Goal: Task Accomplishment & Management: Use online tool/utility

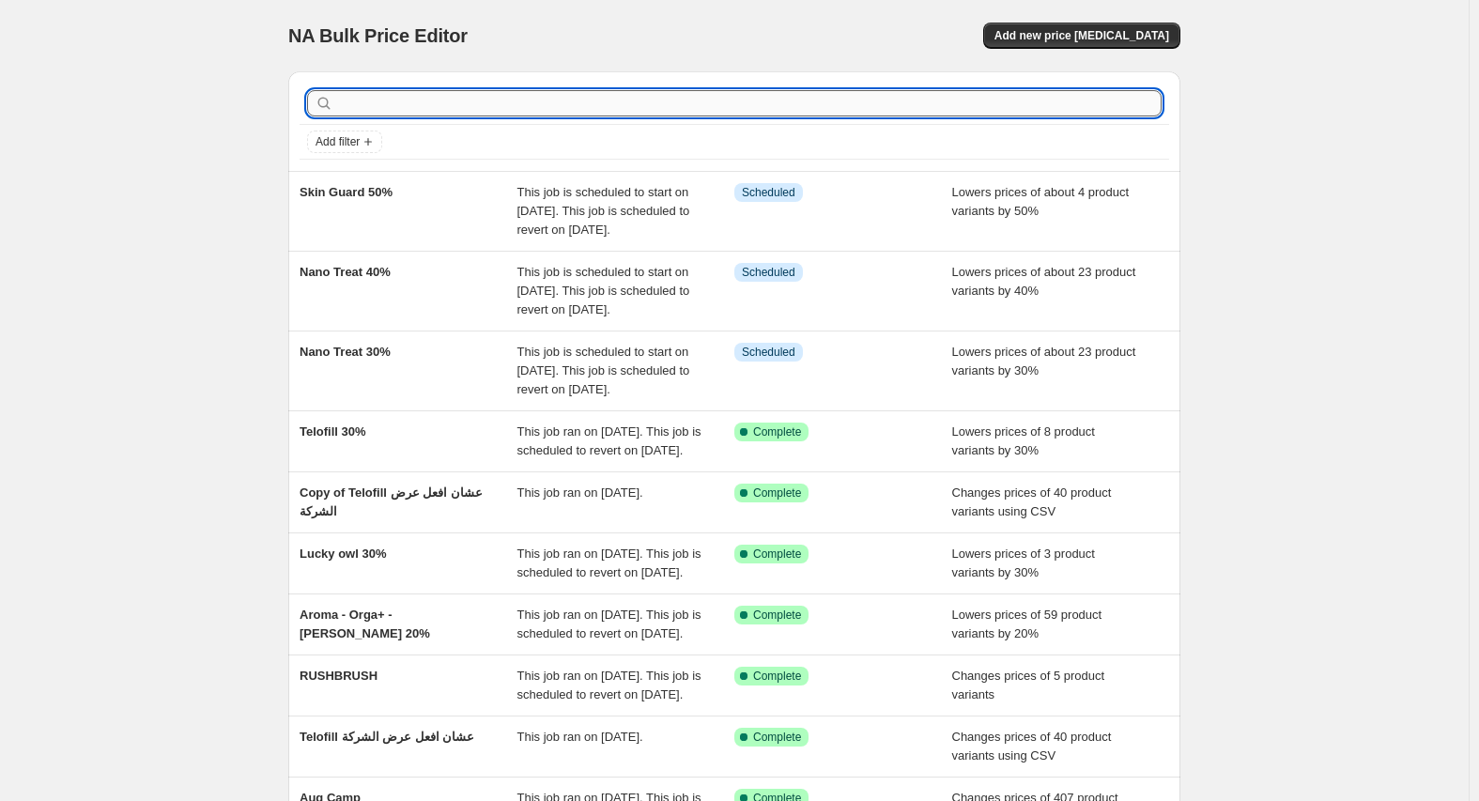
click at [473, 98] on input "text" at bounding box center [749, 103] width 825 height 26
type input "شمثت"
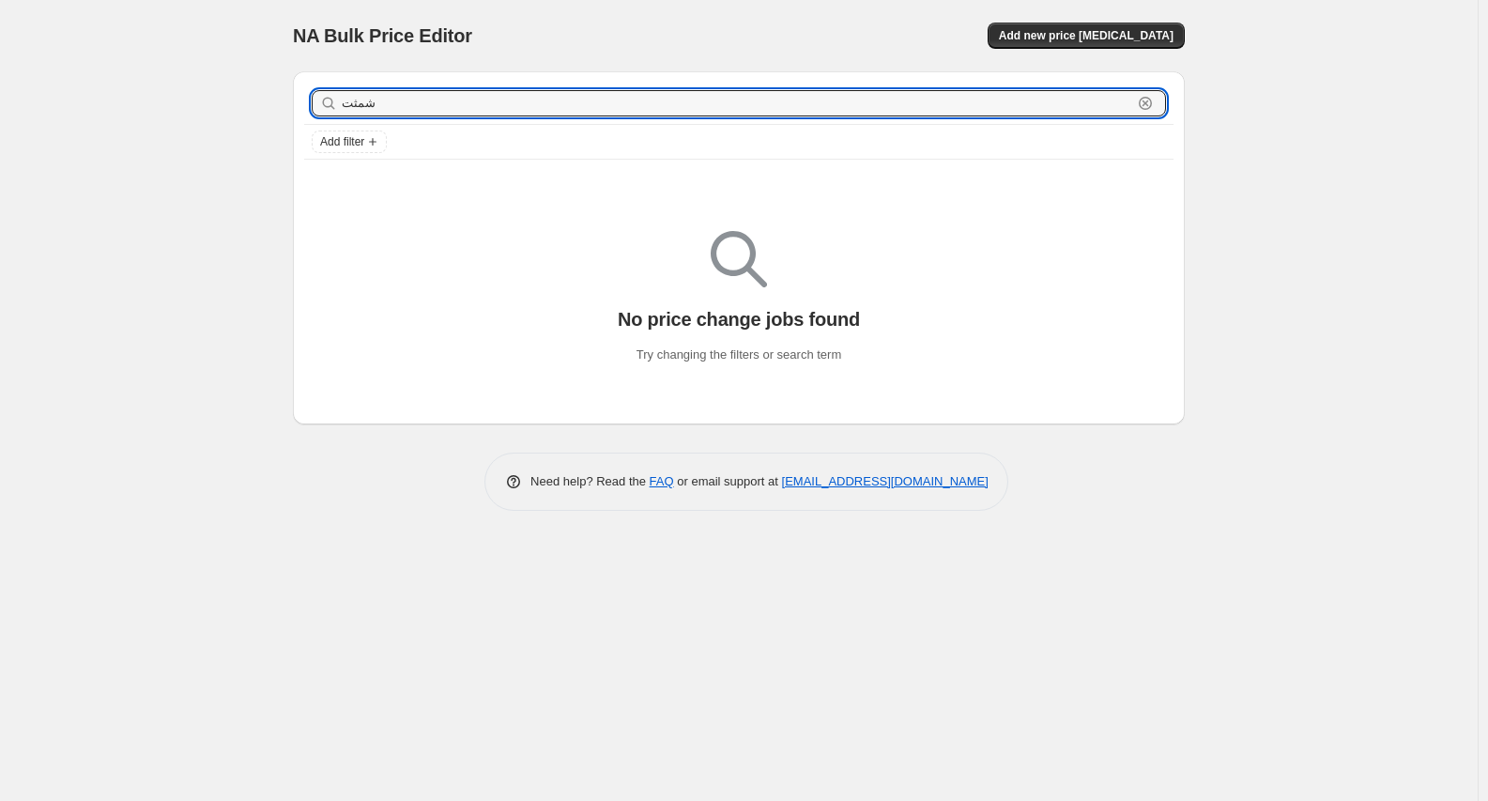
click at [473, 98] on input "شمثت" at bounding box center [737, 103] width 791 height 26
type input "ale"
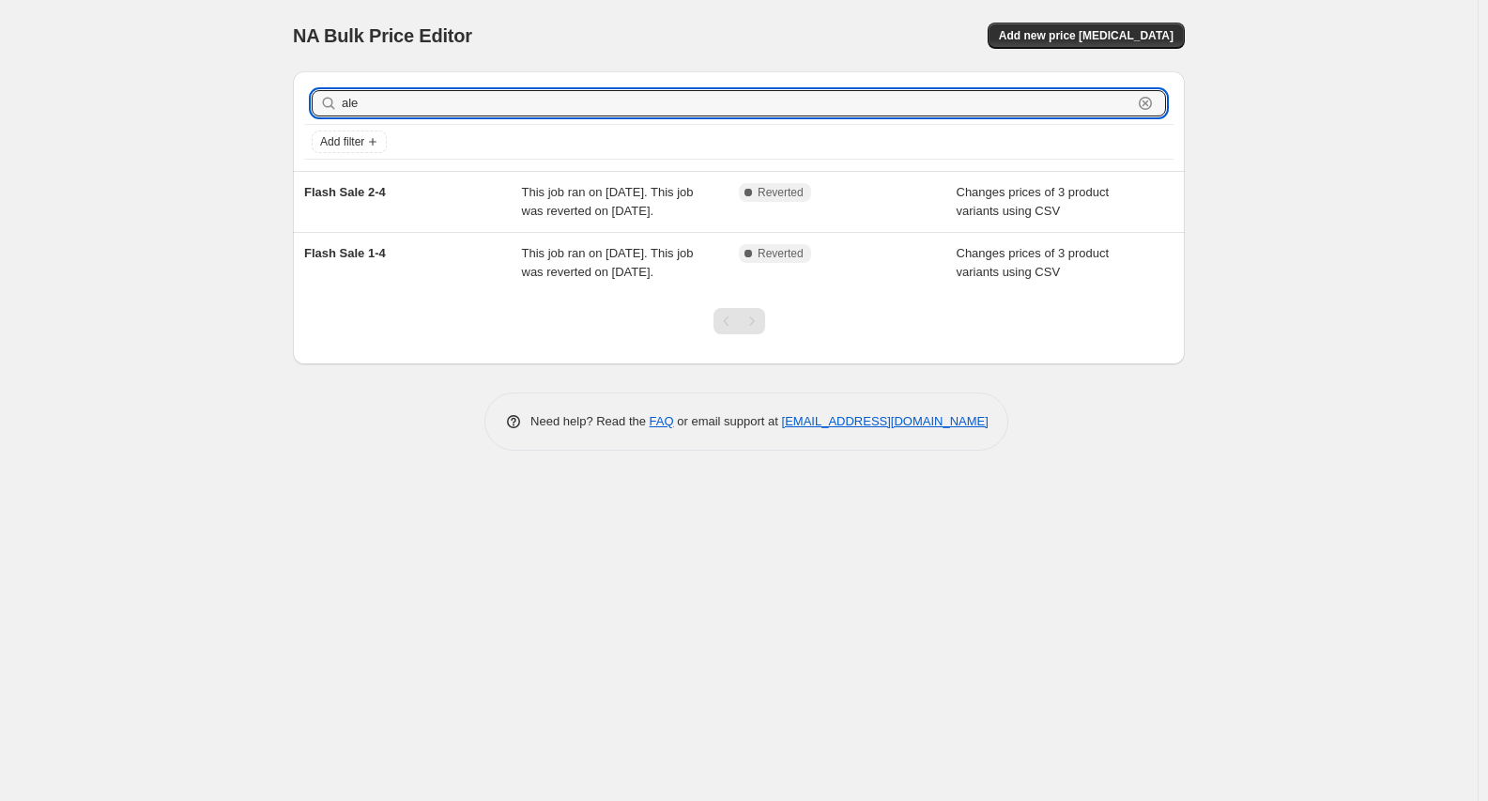
drag, startPoint x: 389, startPoint y: 106, endPoint x: 146, endPoint y: 104, distance: 242.3
click at [146, 104] on div "NA Bulk Price Editor. This page is ready NA Bulk Price Editor Add new price cha…" at bounding box center [739, 400] width 1478 height 801
type input "pass"
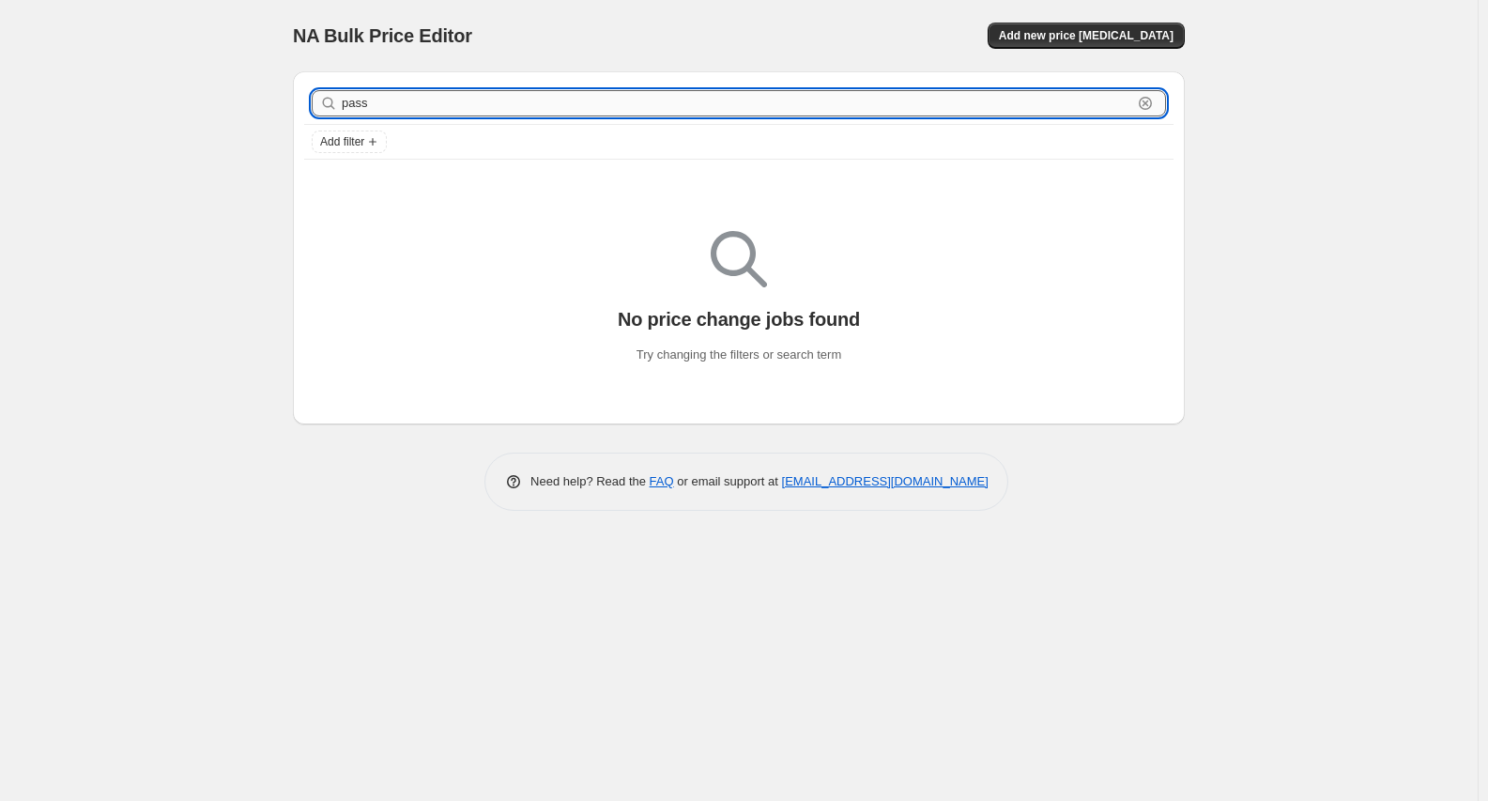
click at [439, 113] on input "pass" at bounding box center [737, 103] width 791 height 26
type input "vee"
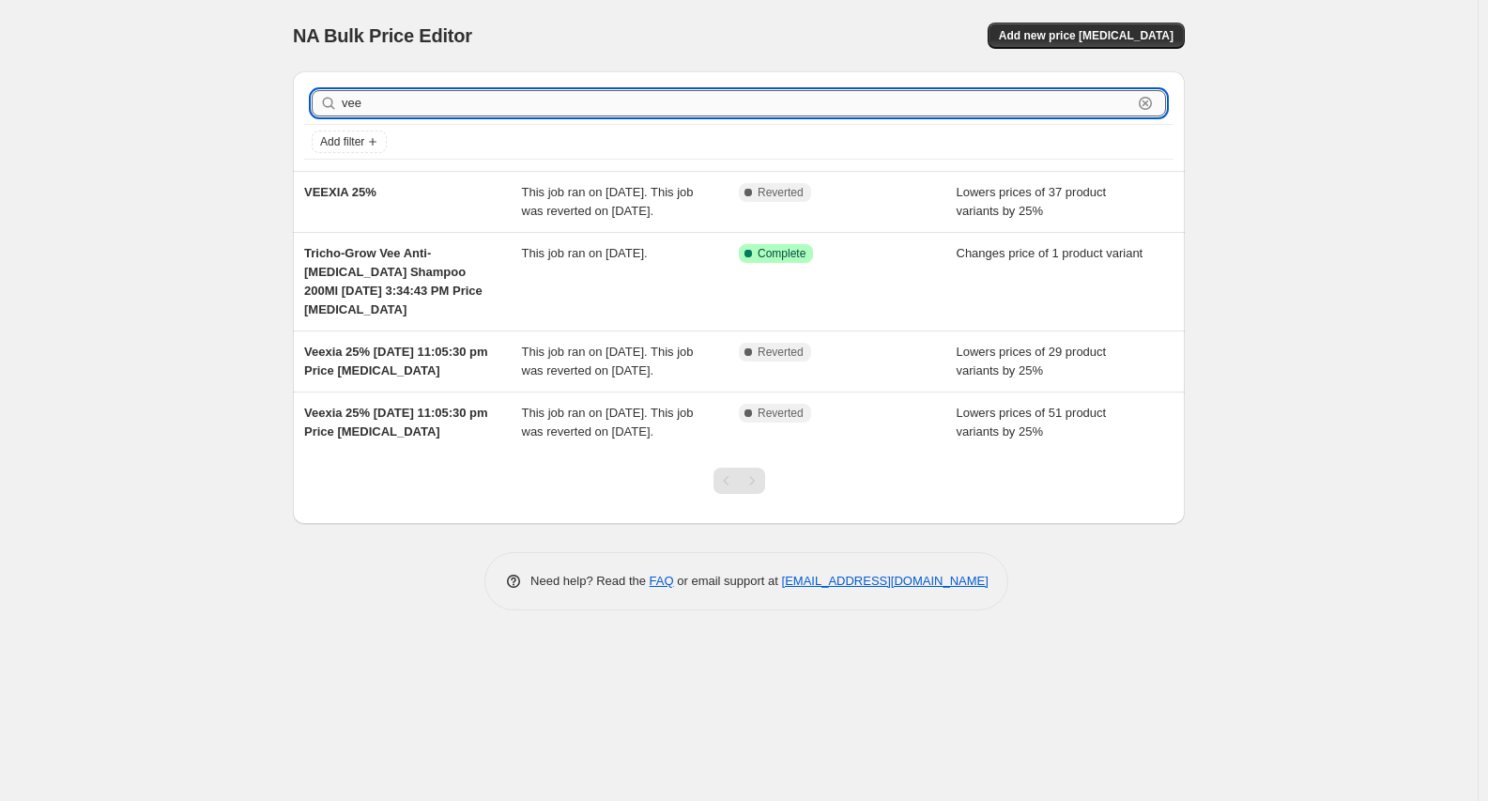
click at [594, 103] on input "vee" at bounding box center [737, 103] width 791 height 26
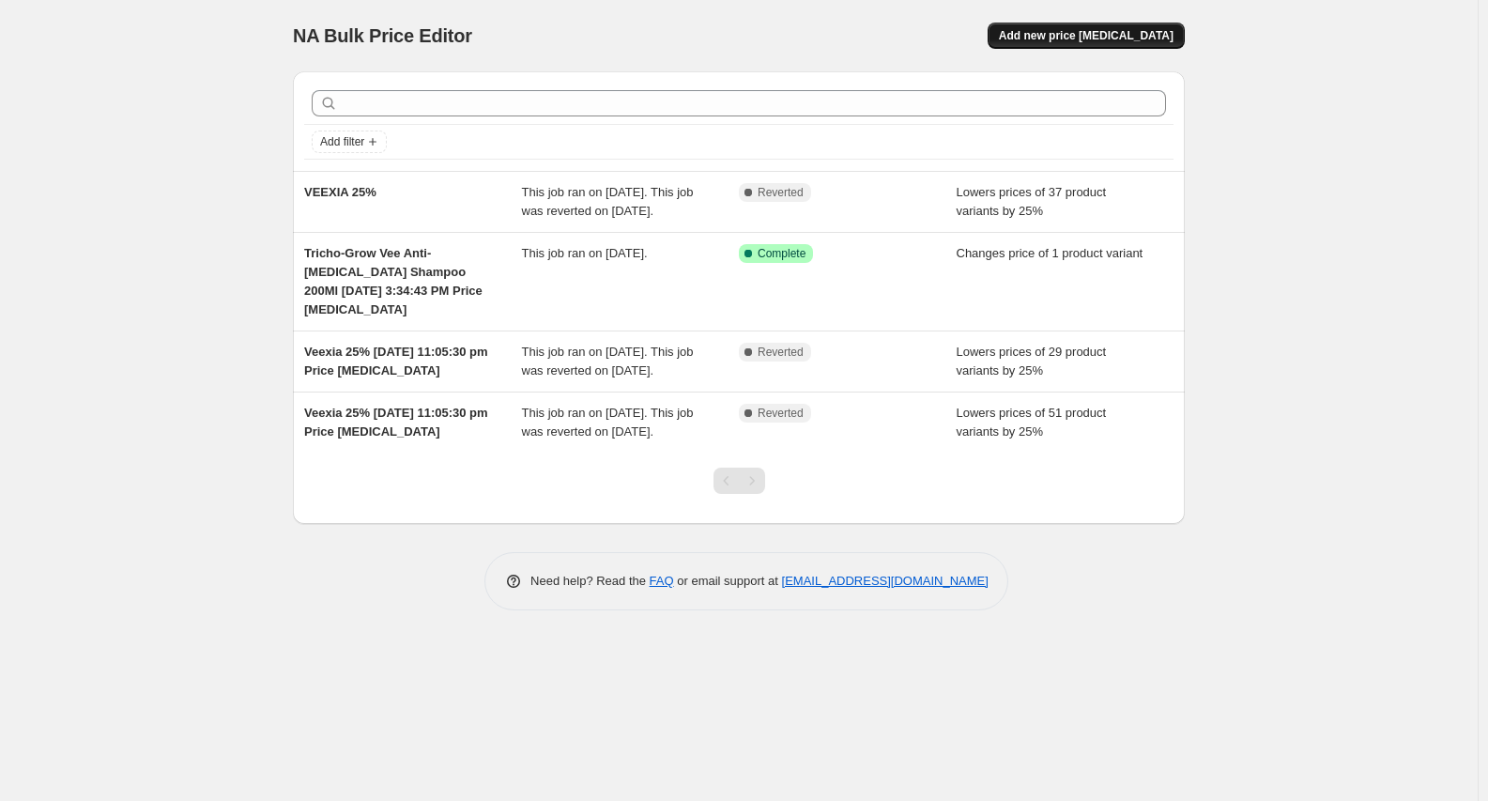
click at [1056, 33] on span "Add new price change job" at bounding box center [1086, 35] width 175 height 15
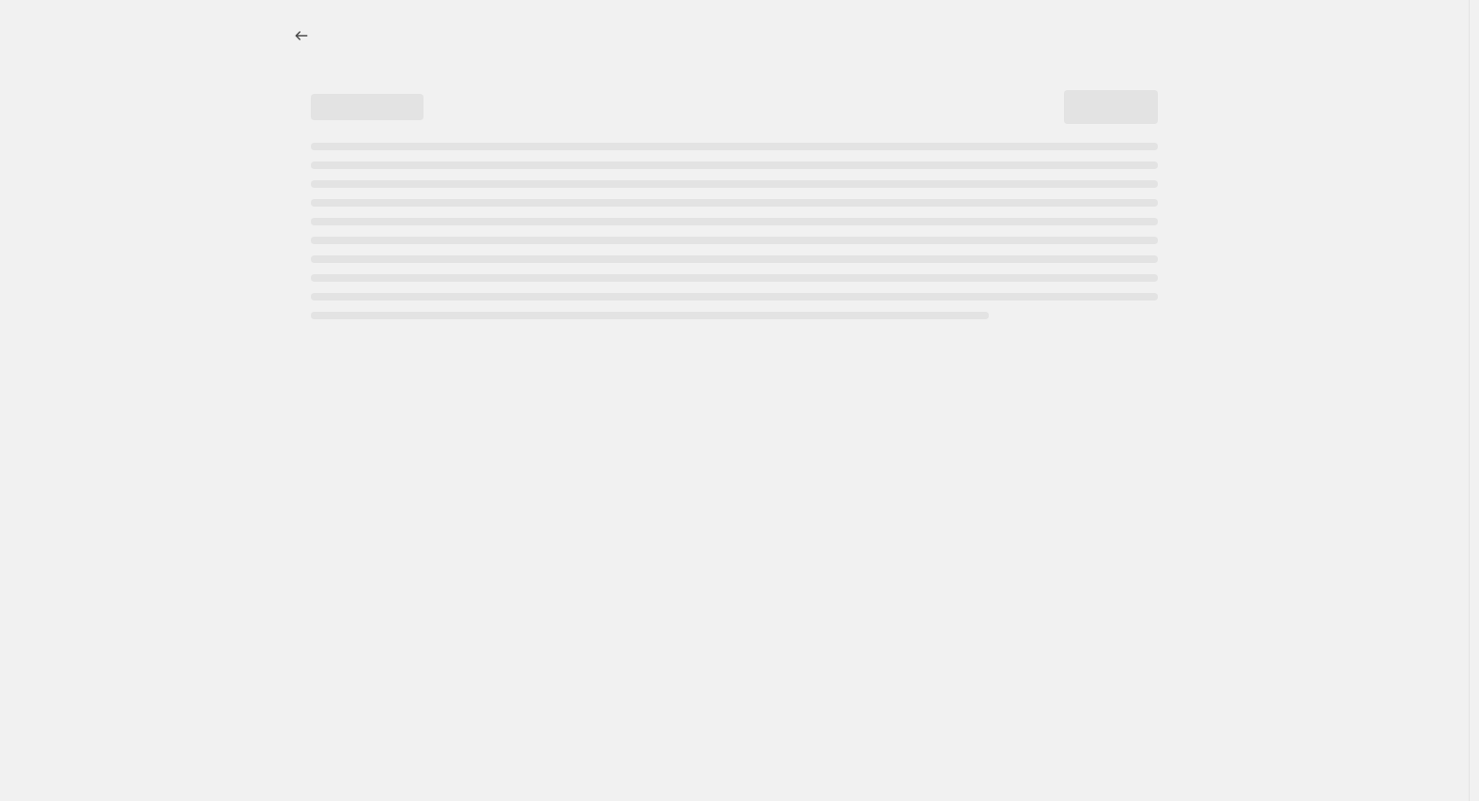
select select "percentage"
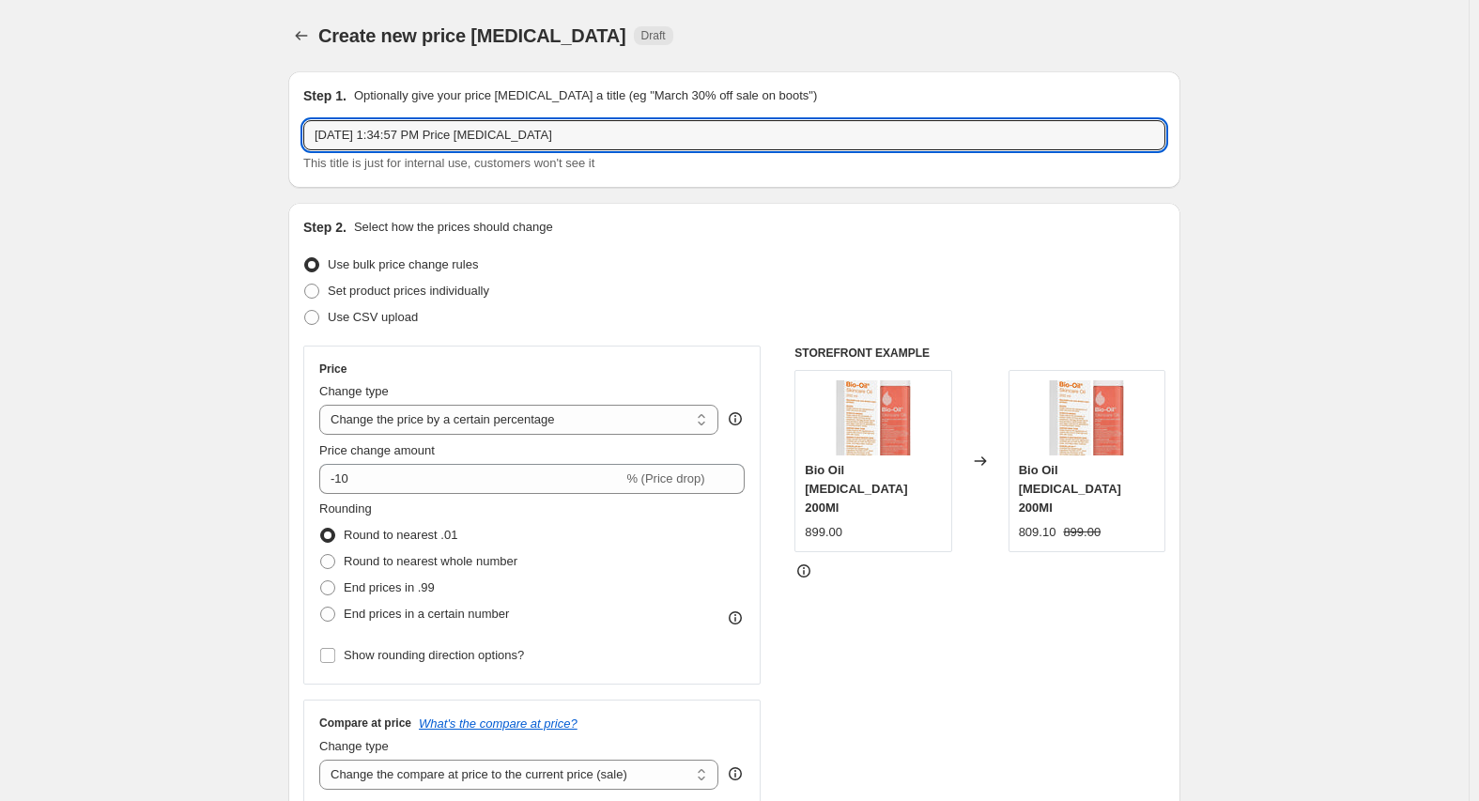
drag, startPoint x: 620, startPoint y: 142, endPoint x: 128, endPoint y: 142, distance: 492.1
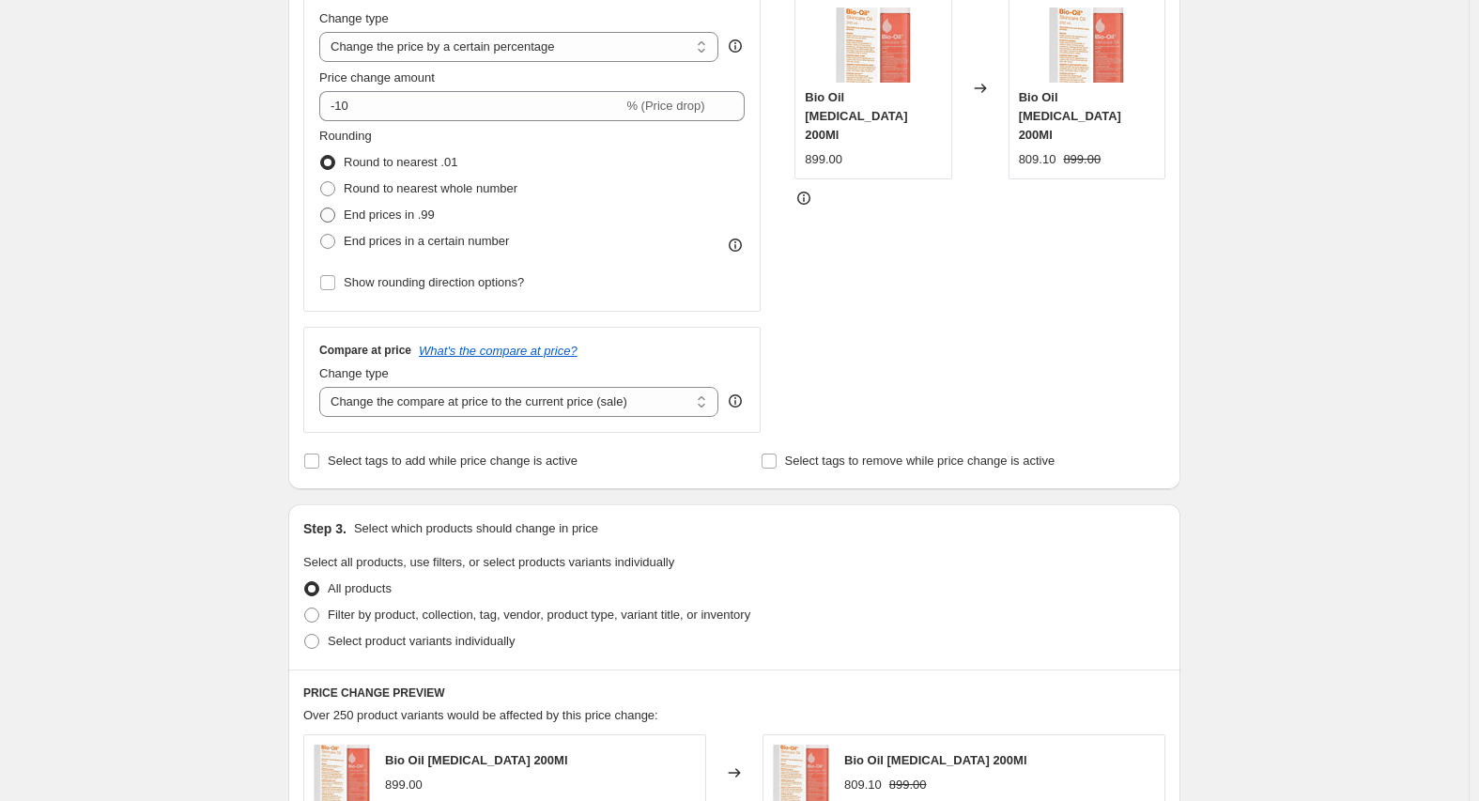
scroll to position [188, 0]
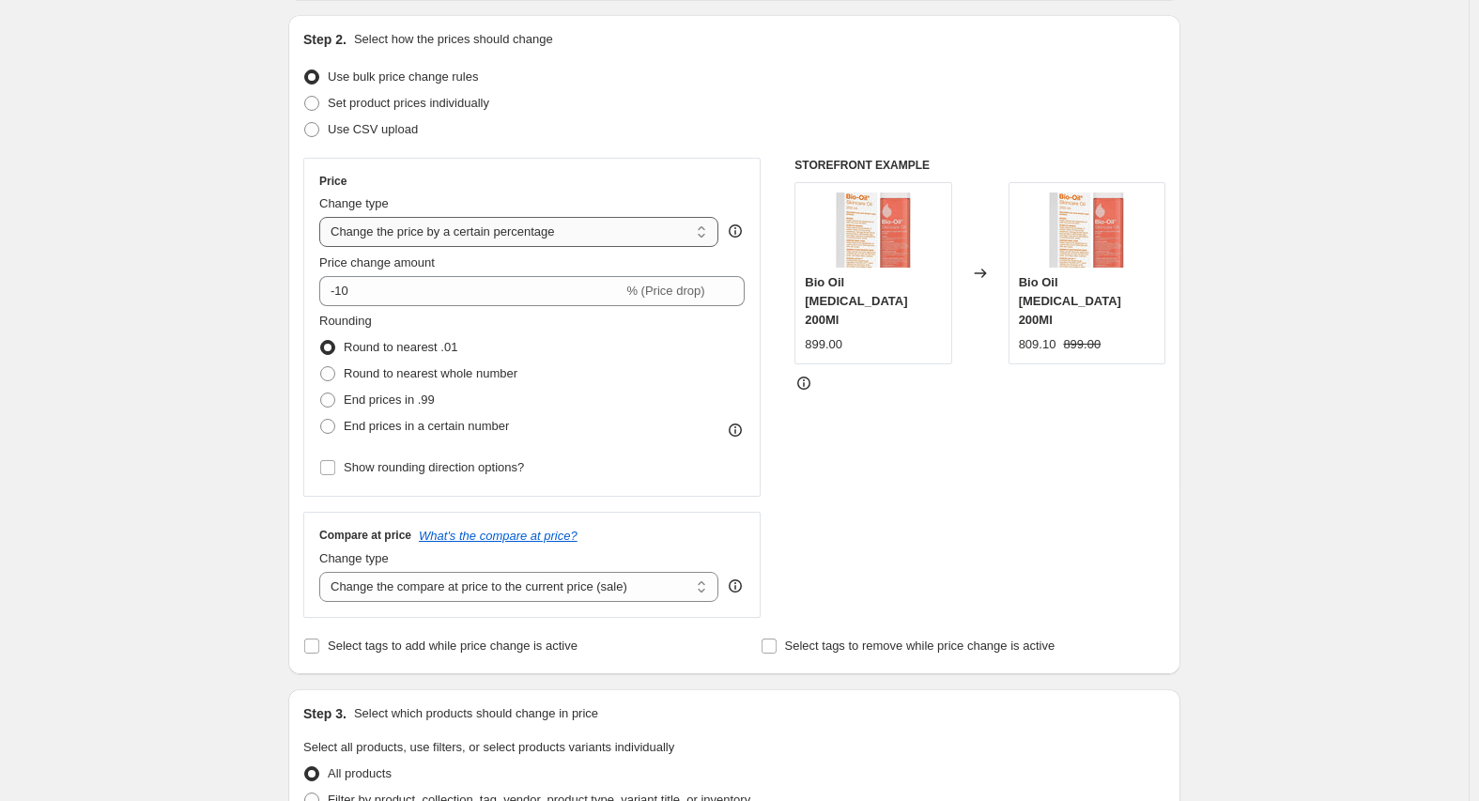
type input "تاكيد سعر"
drag, startPoint x: 456, startPoint y: 227, endPoint x: 455, endPoint y: 237, distance: 9.4
click at [456, 227] on select "Change the price to a certain amount Change the price by a certain amount Chang…" at bounding box center [518, 232] width 399 height 30
select select "to"
click at [324, 217] on select "Change the price to a certain amount Change the price by a certain amount Chang…" at bounding box center [518, 232] width 399 height 30
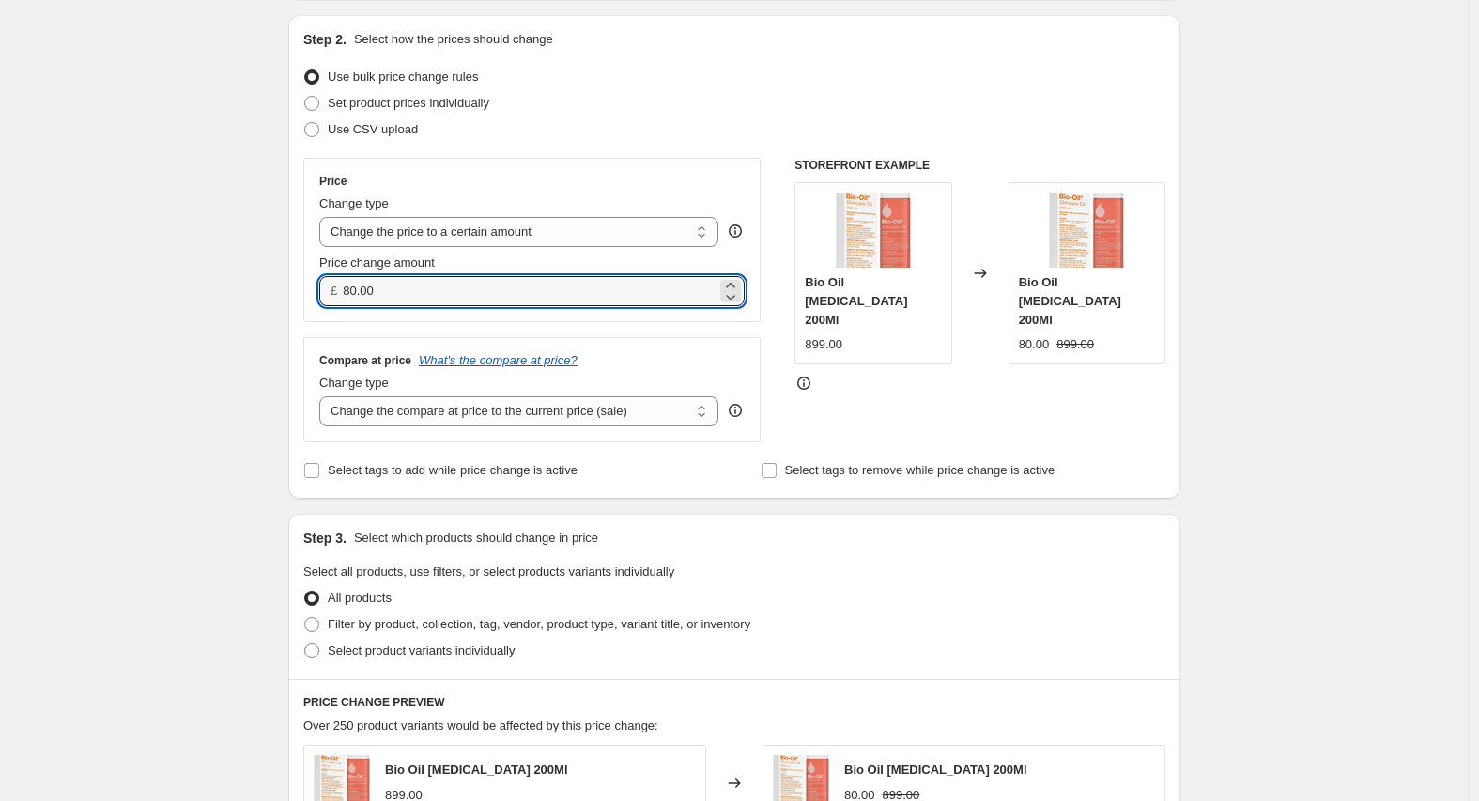
drag, startPoint x: 448, startPoint y: 297, endPoint x: 271, endPoint y: 298, distance: 176.6
click at [271, 298] on div "Create new price change job. This page is ready Create new price change job Dra…" at bounding box center [734, 663] width 937 height 1703
type input "275.00"
click at [271, 298] on div "Create new price change job. This page is ready Create new price change job Dra…" at bounding box center [734, 663] width 937 height 1703
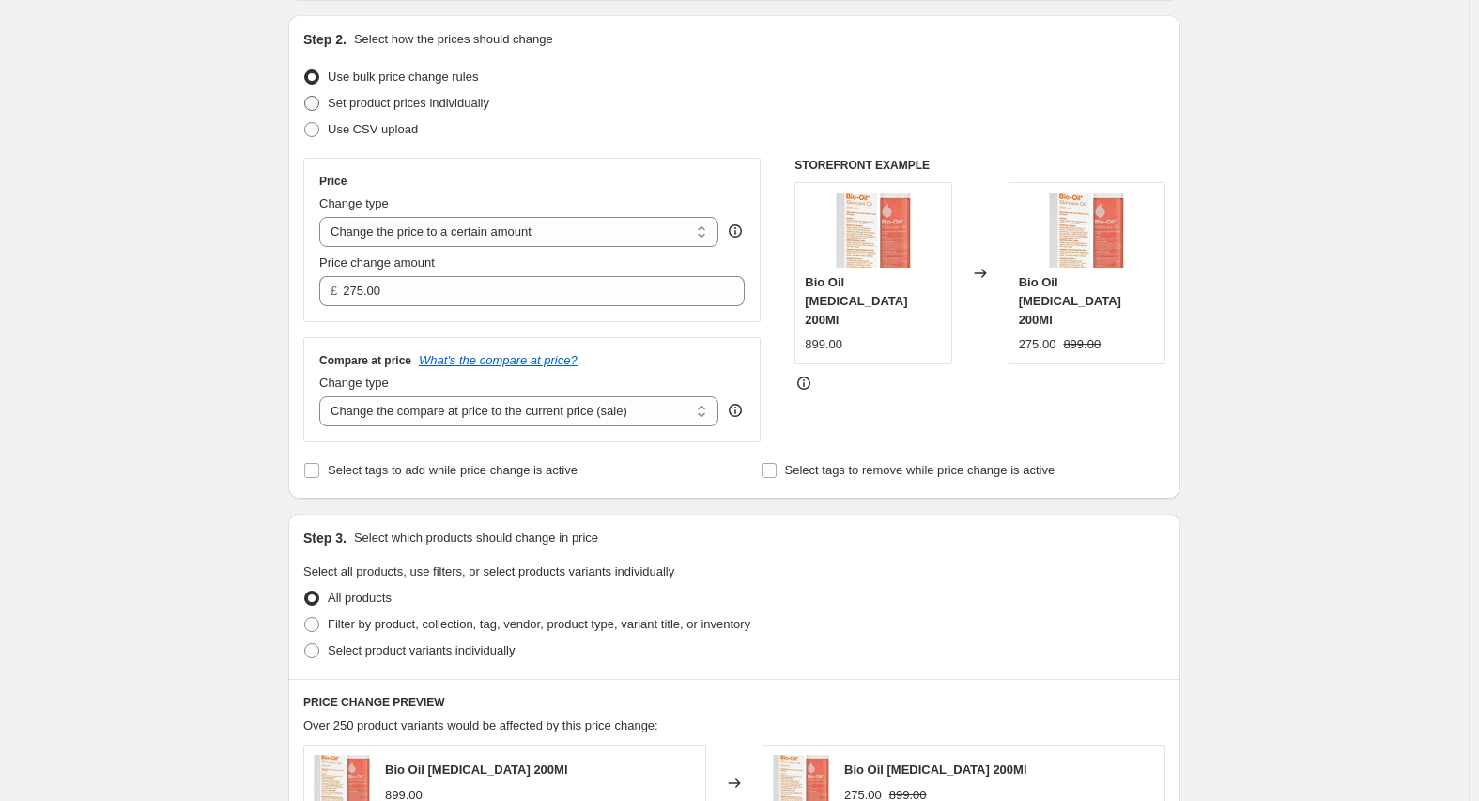
click at [378, 106] on span "Set product prices individually" at bounding box center [409, 103] width 162 height 14
click at [305, 97] on input "Set product prices individually" at bounding box center [304, 96] width 1 height 1
radio input "true"
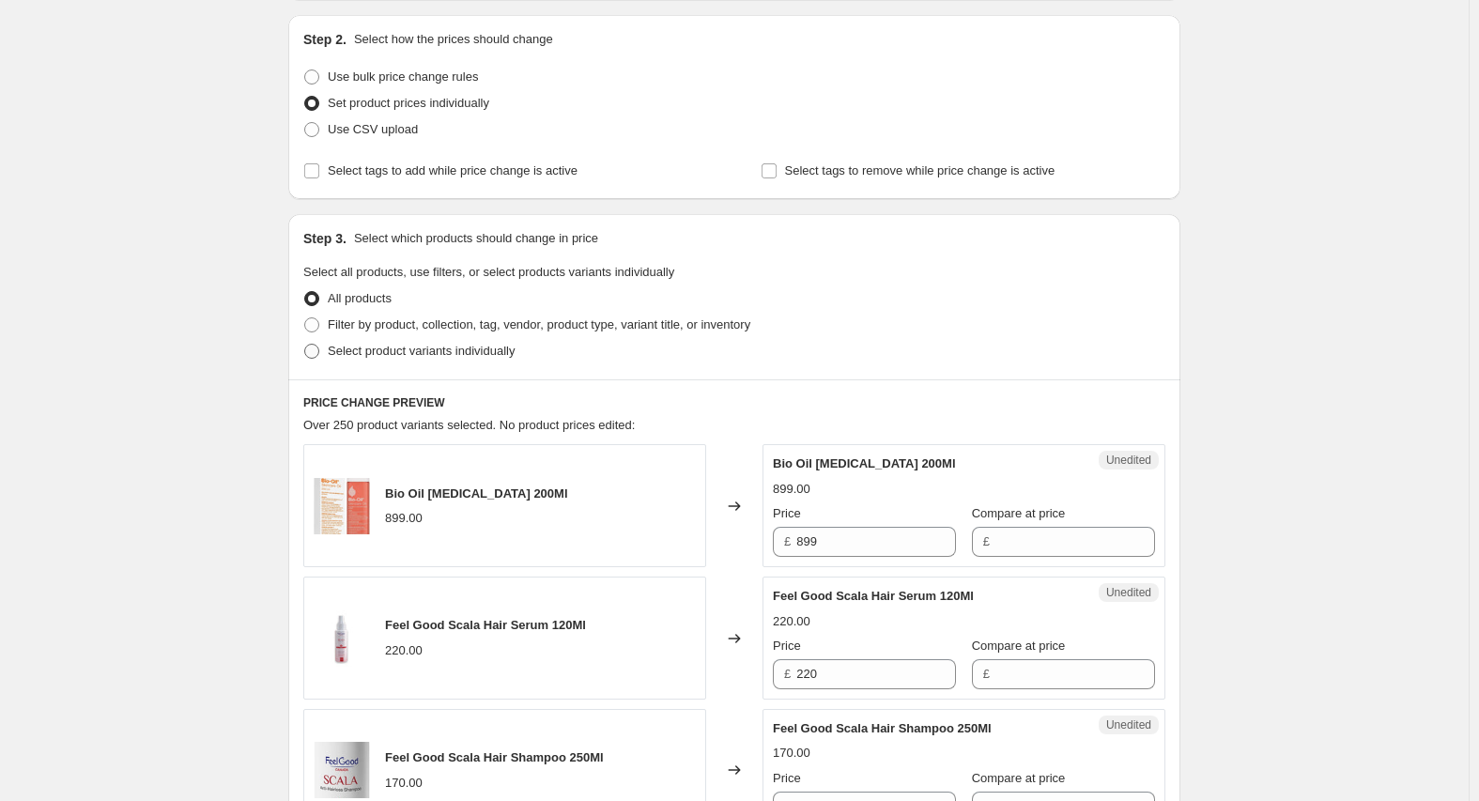
click at [384, 353] on span "Select product variants individually" at bounding box center [421, 351] width 187 height 14
click at [305, 345] on input "Select product variants individually" at bounding box center [304, 344] width 1 height 1
radio input "true"
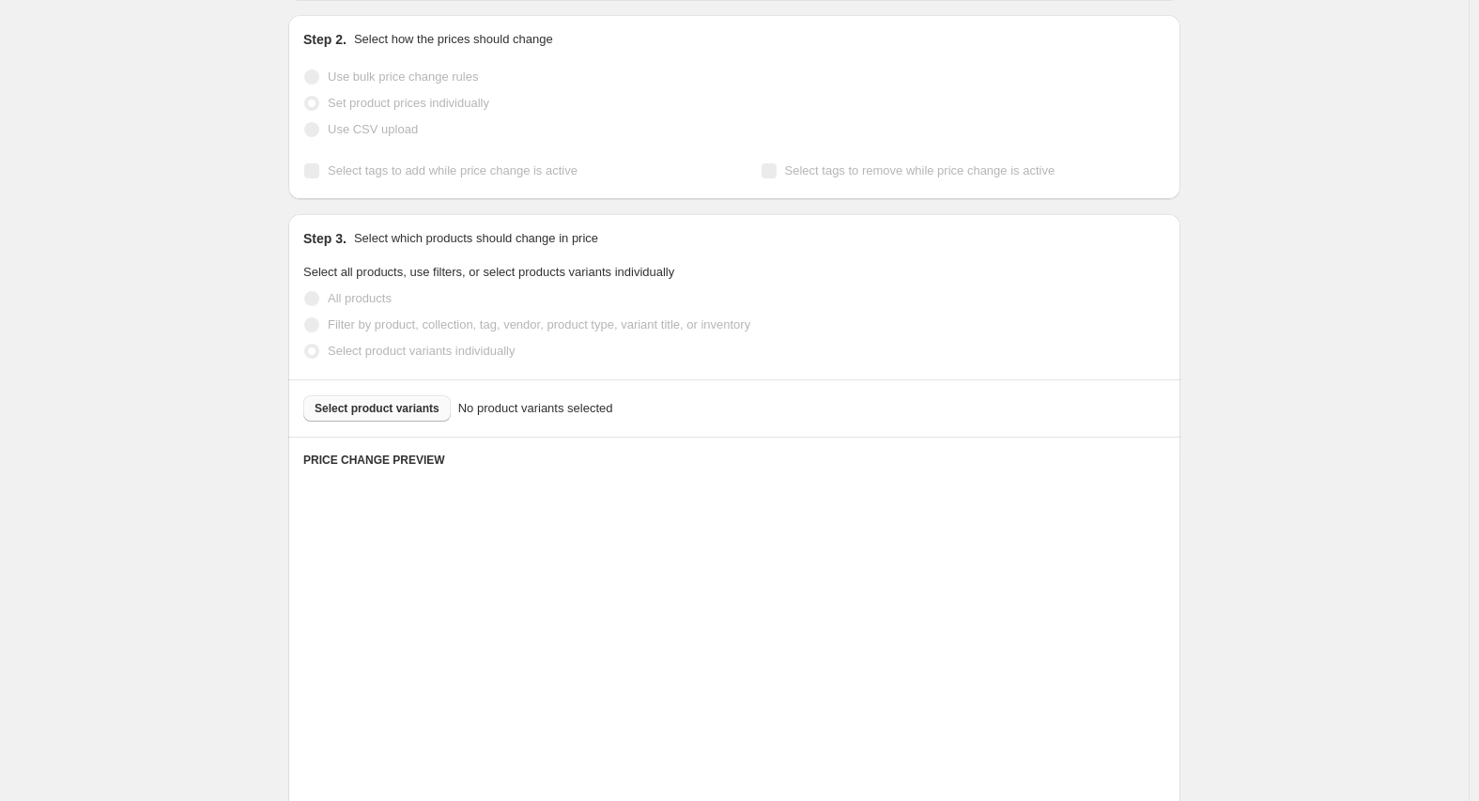
scroll to position [185, 0]
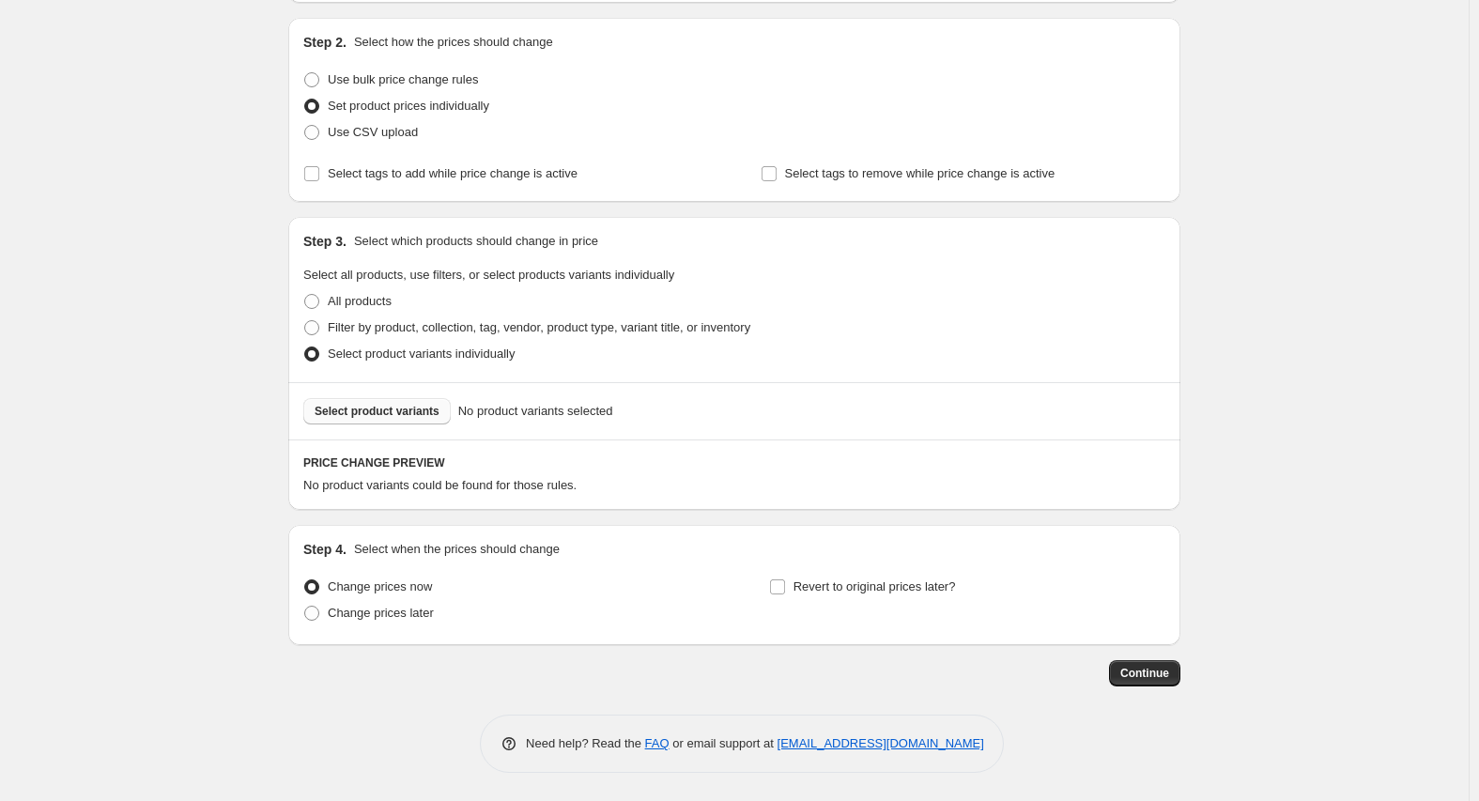
click at [391, 410] on span "Select product variants" at bounding box center [377, 411] width 125 height 15
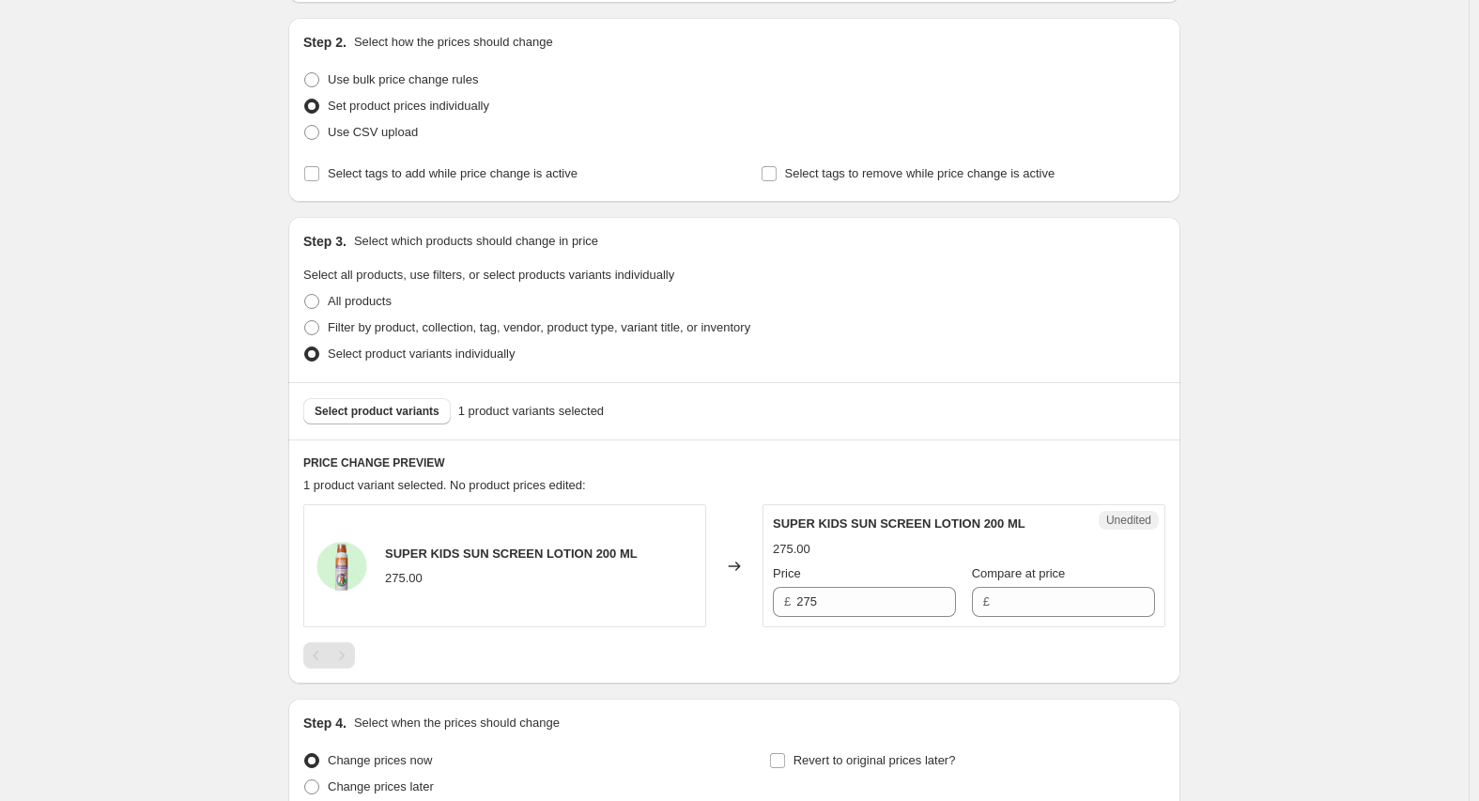
scroll to position [359, 0]
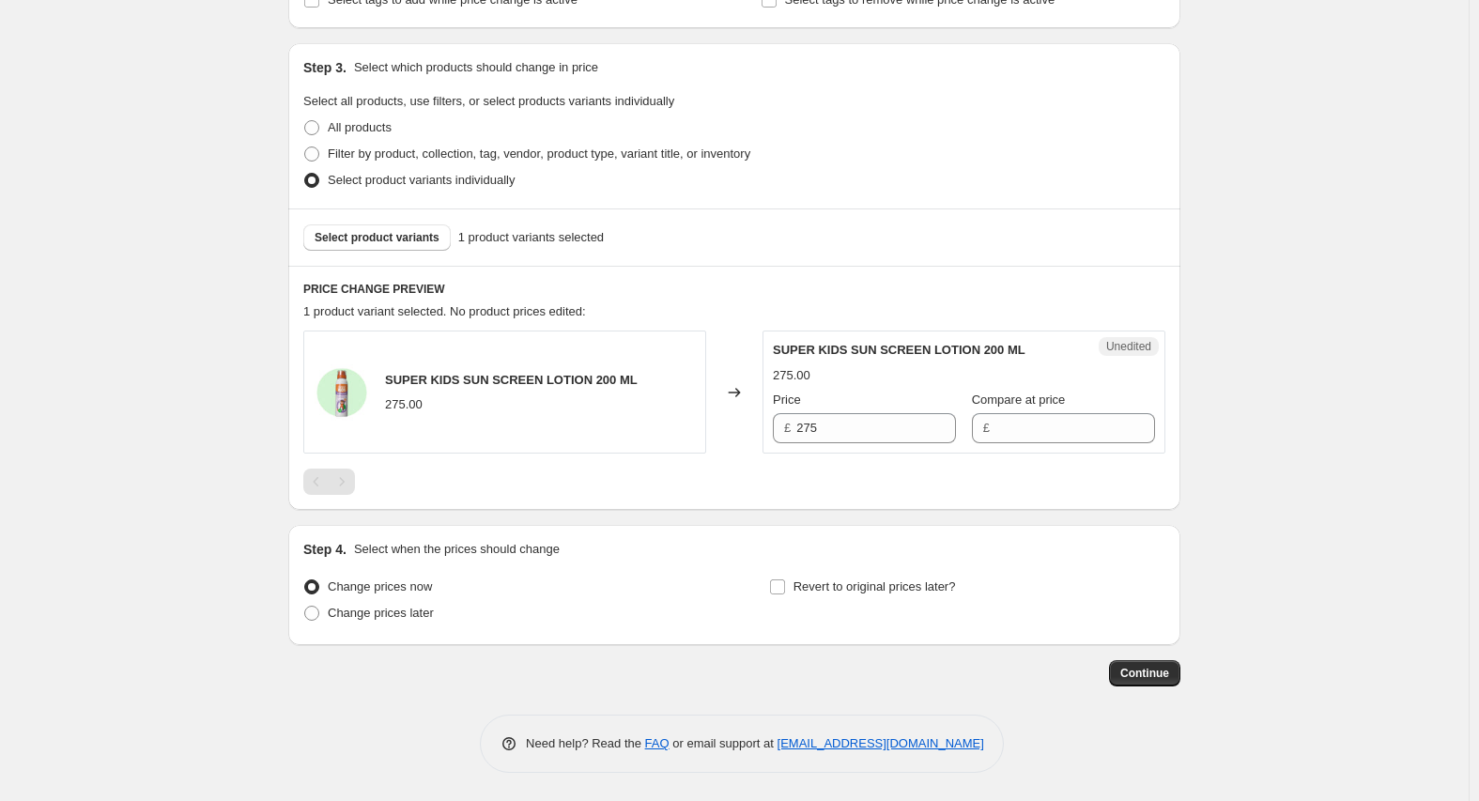
click at [477, 375] on span "SUPER KIDS SUN SCREEN LOTION 200 ML" at bounding box center [511, 380] width 253 height 14
copy span "SUPER KIDS SUN SCREEN LOTION 200 ML"
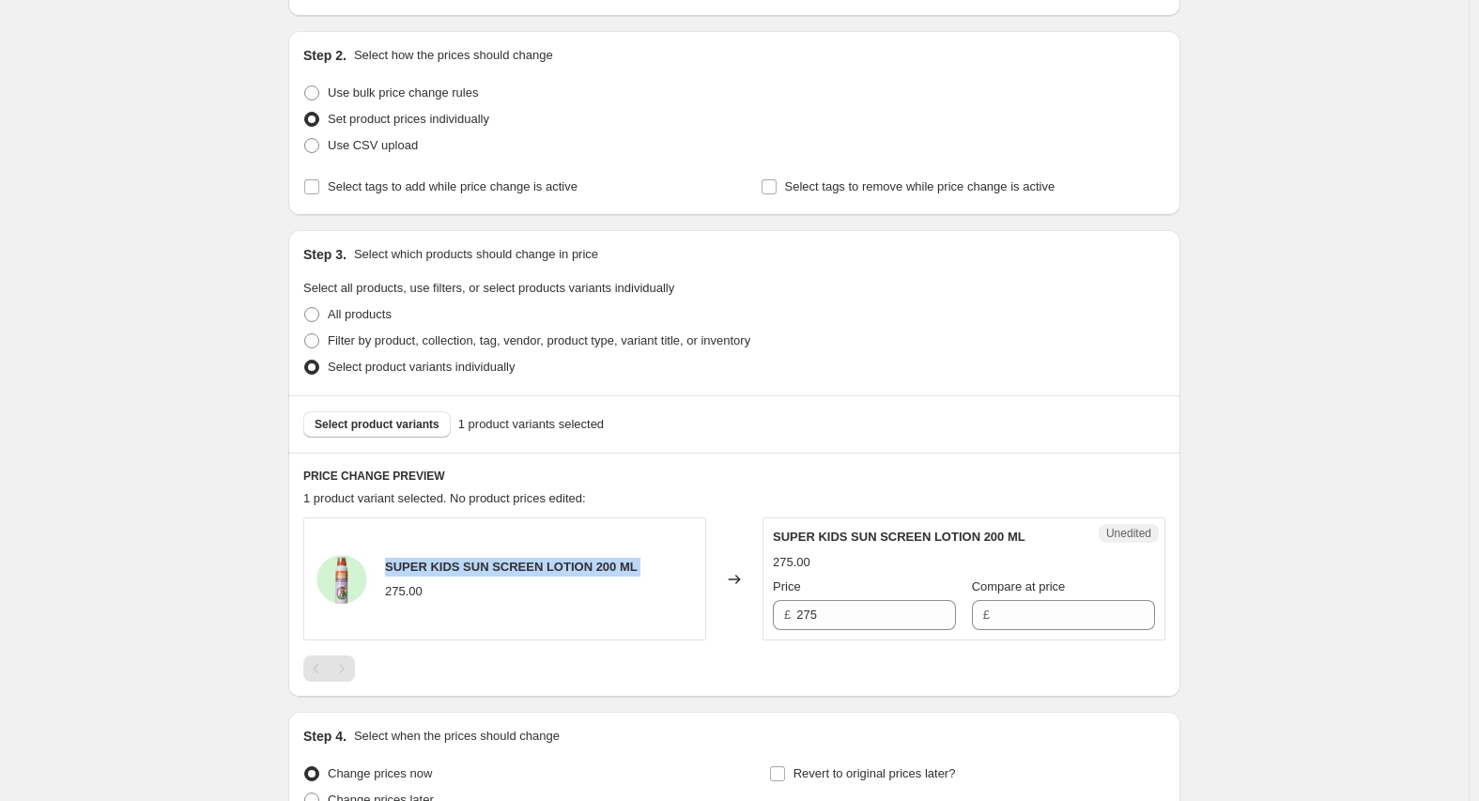
scroll to position [0, 0]
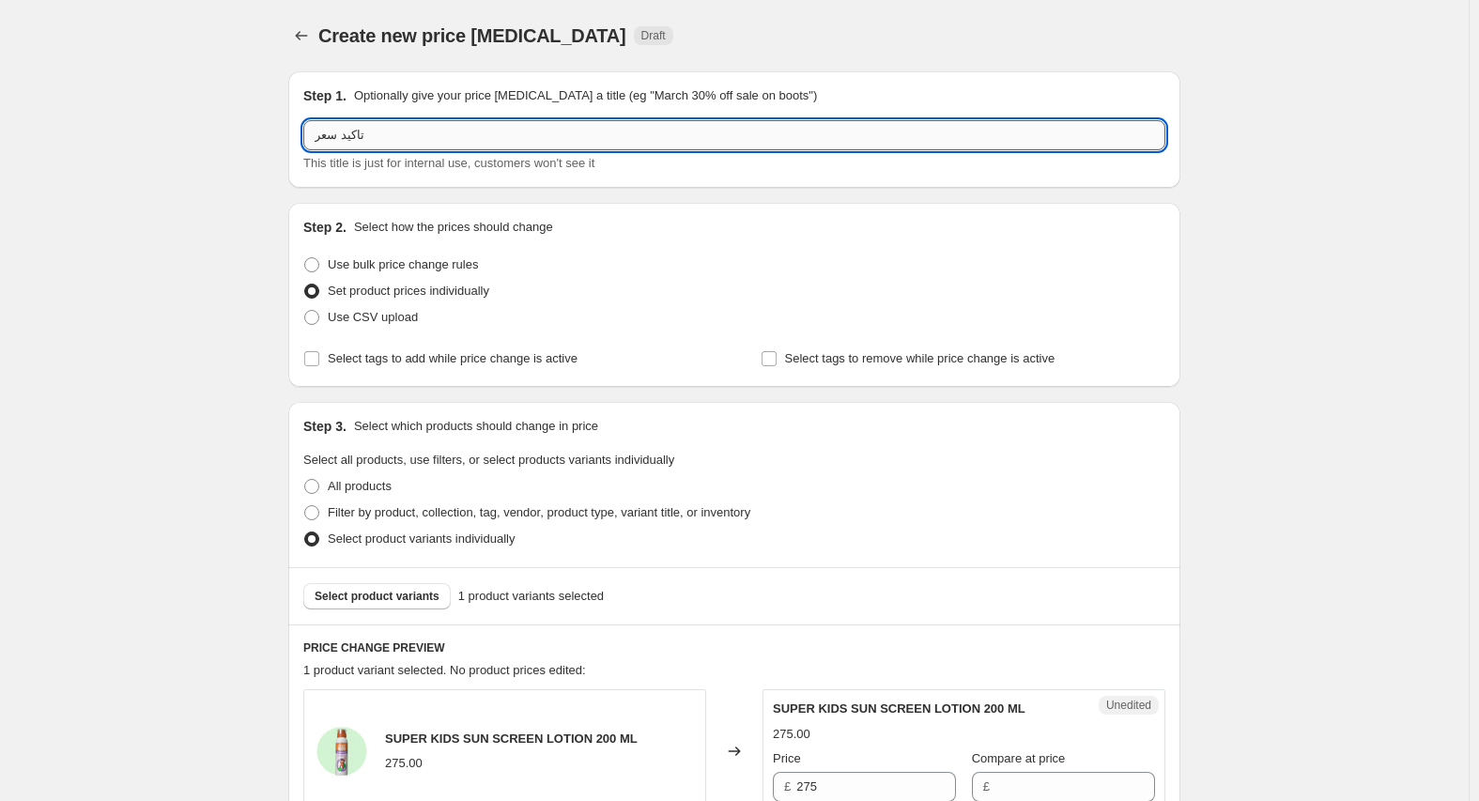
click at [463, 129] on input "تاكيد سعر" at bounding box center [734, 135] width 862 height 30
click at [334, 135] on input "تاكيد سعر" at bounding box center [734, 135] width 862 height 30
paste input "SUPER KIDS SUN SCREEN LOTION 200 ML"
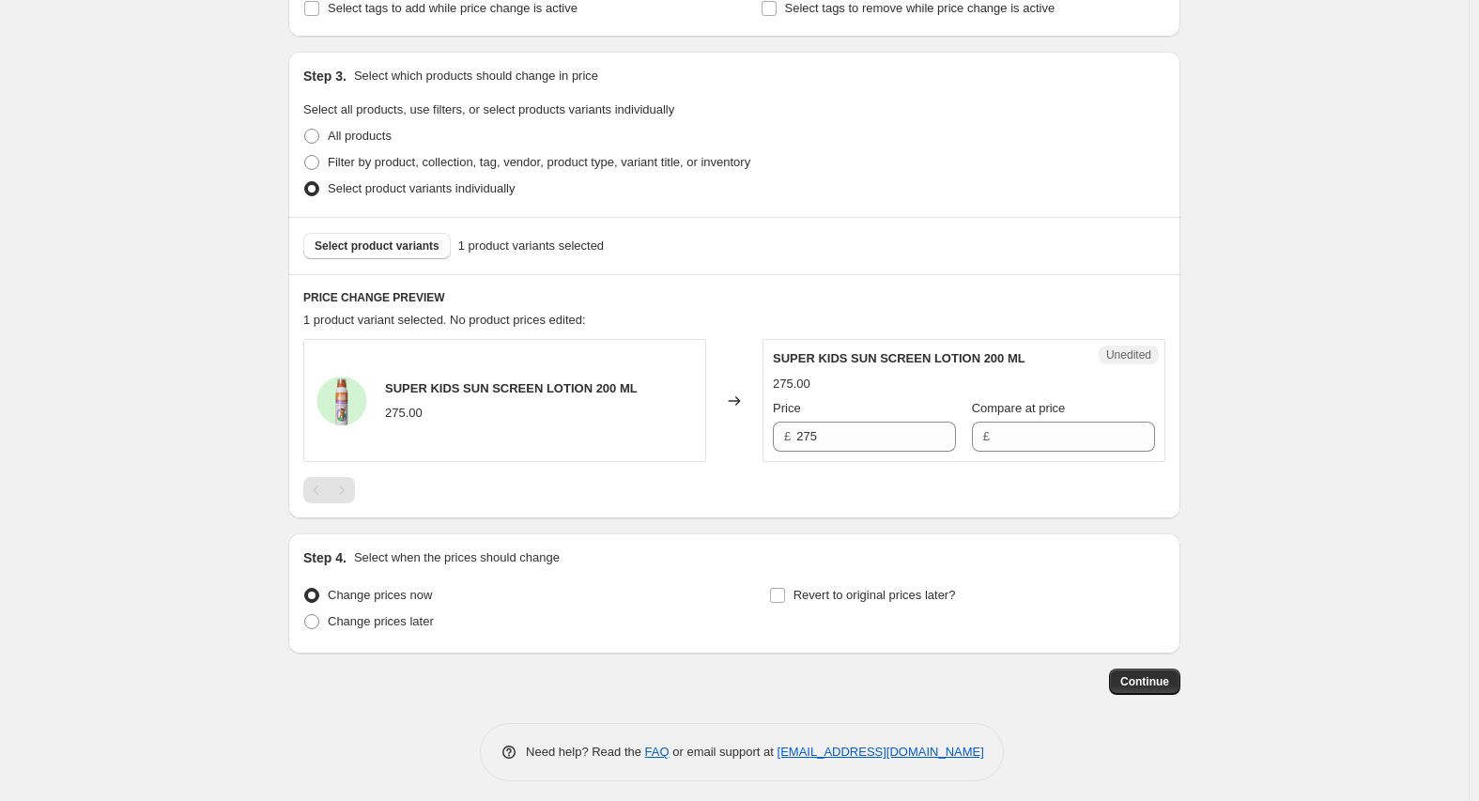
scroll to position [359, 0]
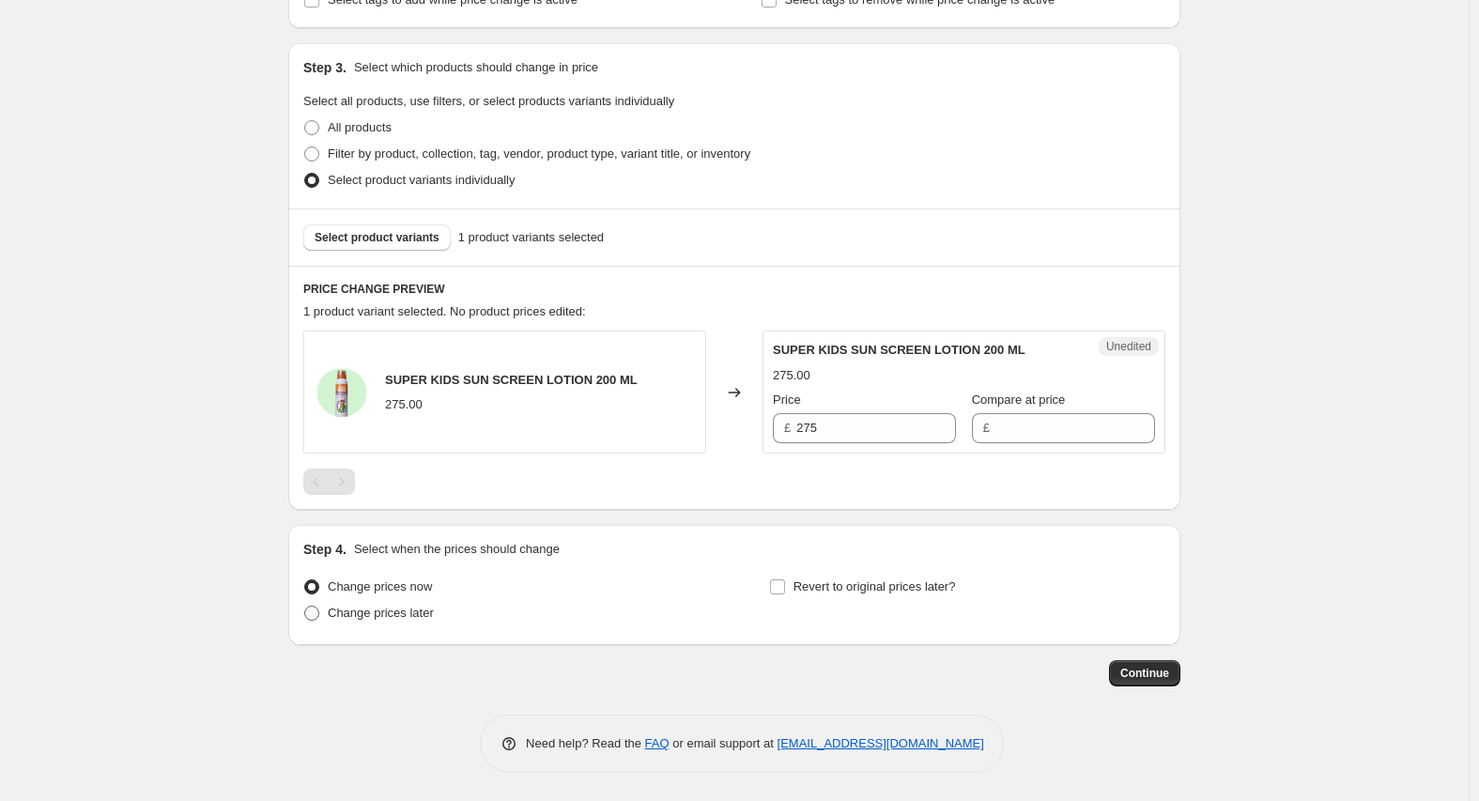
type input "تاكيد تغيير سعر SUPER KIDS SUN SCREEN LOTION 200 ML"
click at [413, 606] on span "Change prices later" at bounding box center [381, 613] width 106 height 14
click at [305, 606] on input "Change prices later" at bounding box center [304, 606] width 1 height 1
radio input "true"
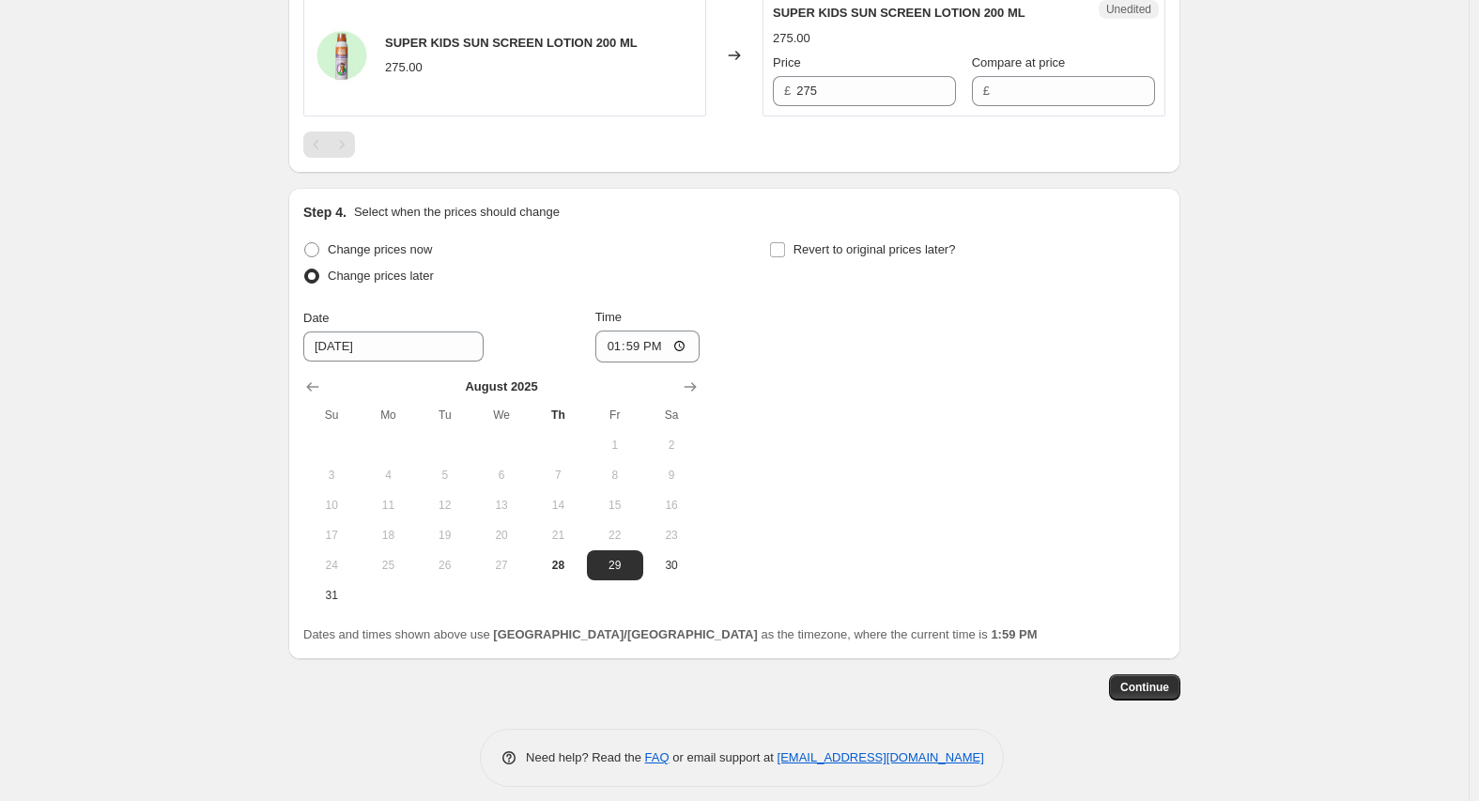
scroll to position [710, 0]
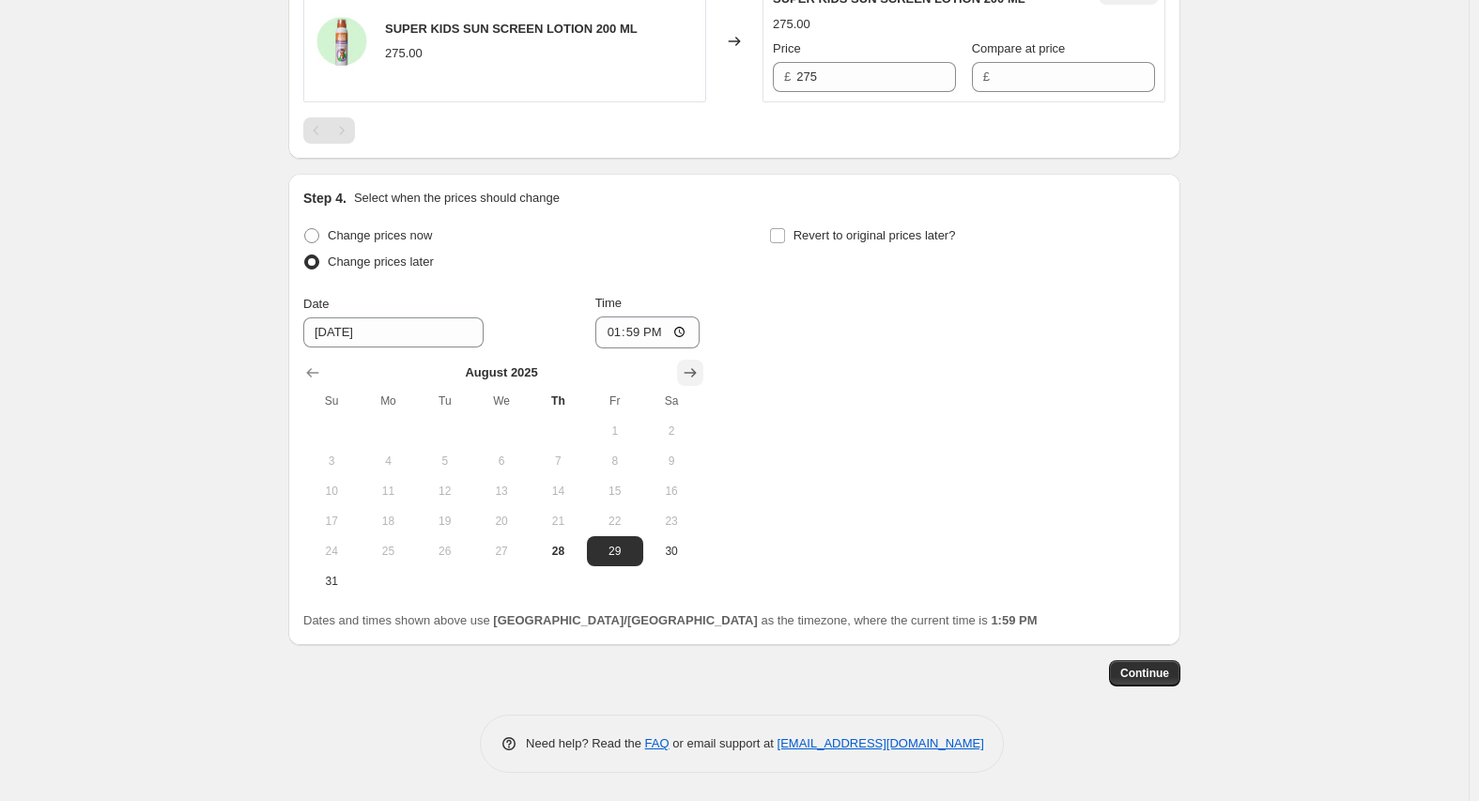
click at [685, 375] on button "Show next month, September 2025" at bounding box center [690, 373] width 26 height 26
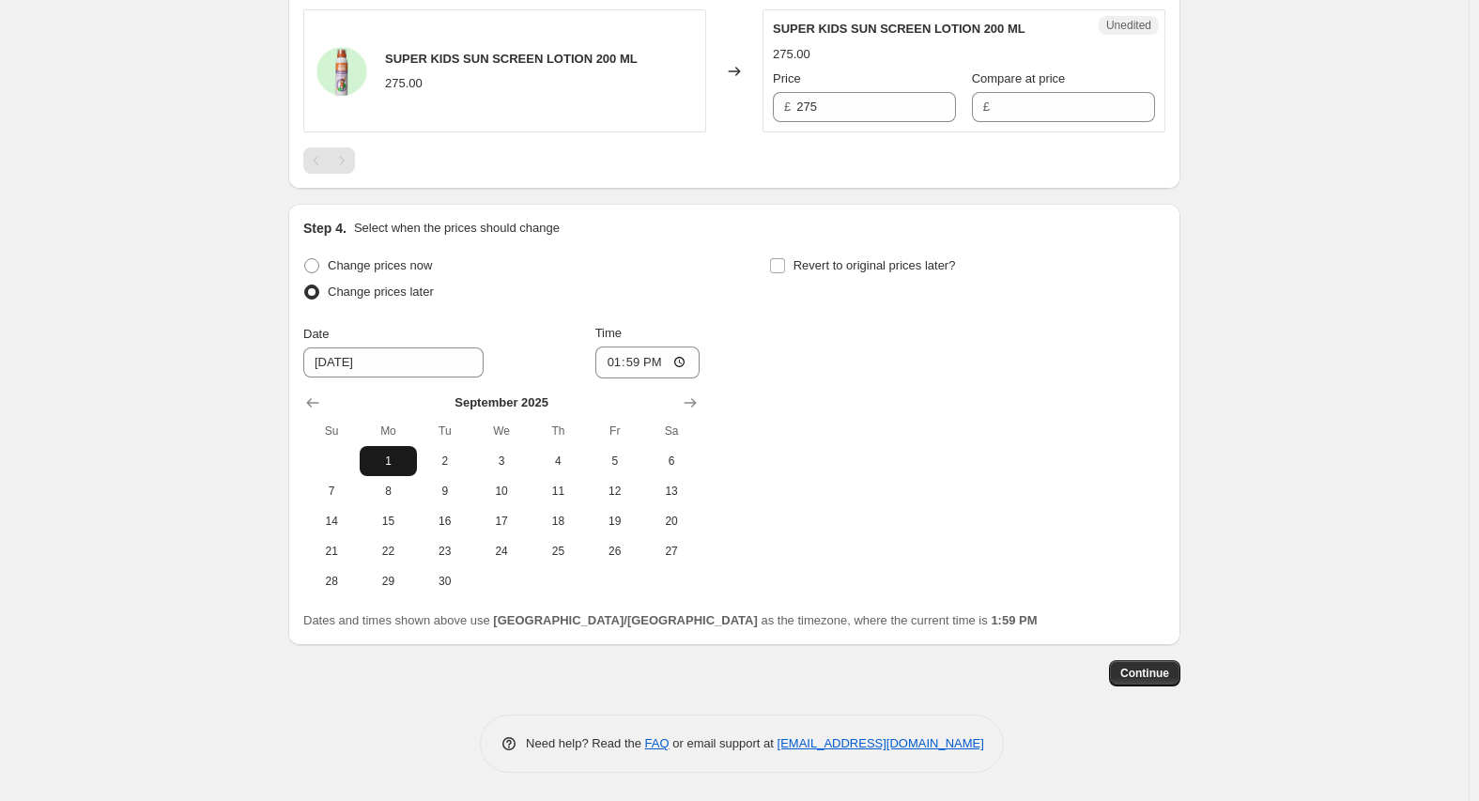
click at [382, 456] on span "1" at bounding box center [387, 461] width 41 height 15
type input "9/1/2025"
click at [615, 370] on input "13:59" at bounding box center [647, 363] width 105 height 32
click at [640, 362] on input "14:59" at bounding box center [647, 363] width 105 height 32
click at [663, 362] on input "14:59" at bounding box center [647, 363] width 105 height 32
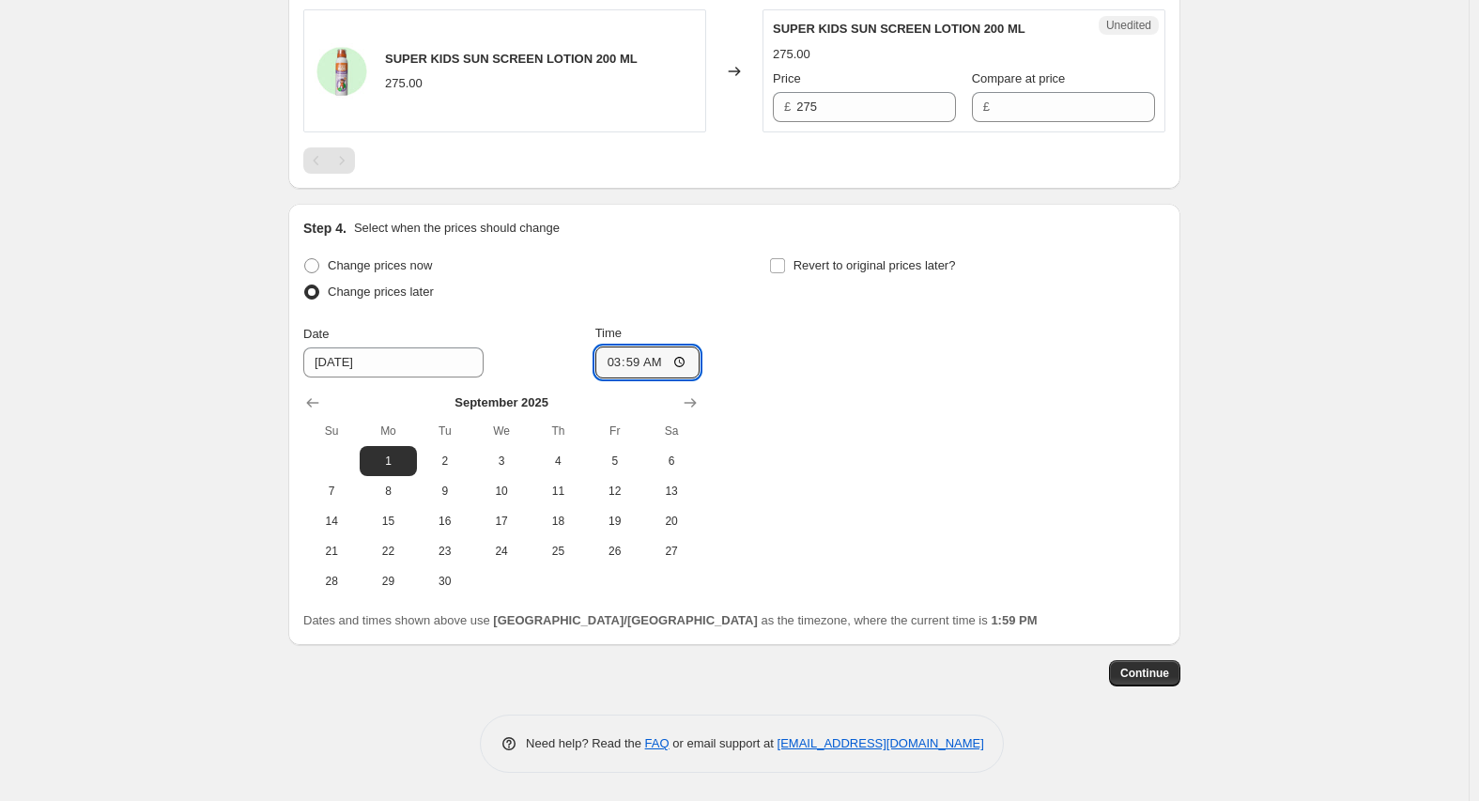
type input "03:00"
type input "02:00"
click at [998, 669] on div "Continue" at bounding box center [734, 673] width 892 height 26
click at [1137, 671] on span "Continue" at bounding box center [1144, 673] width 49 height 15
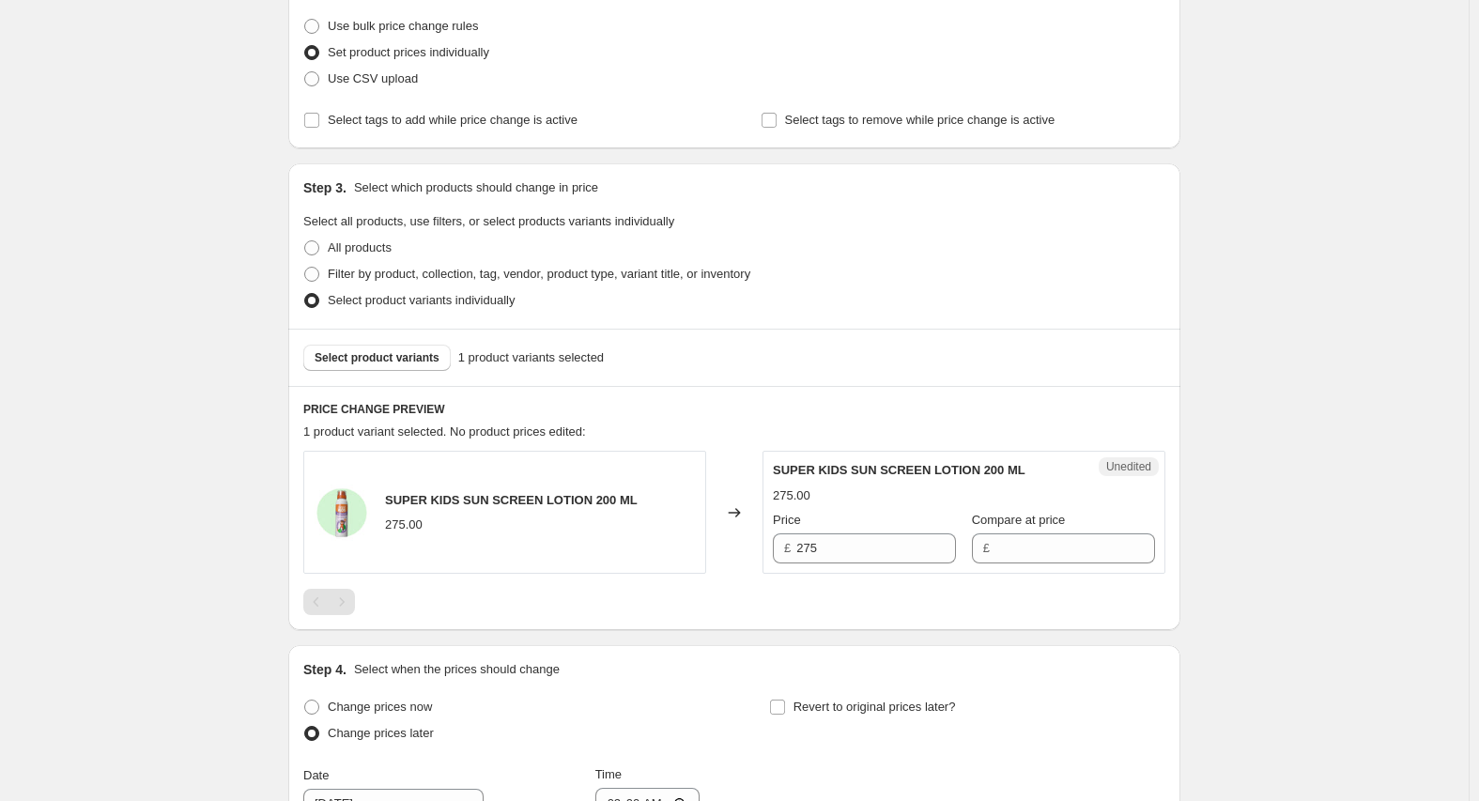
scroll to position [376, 0]
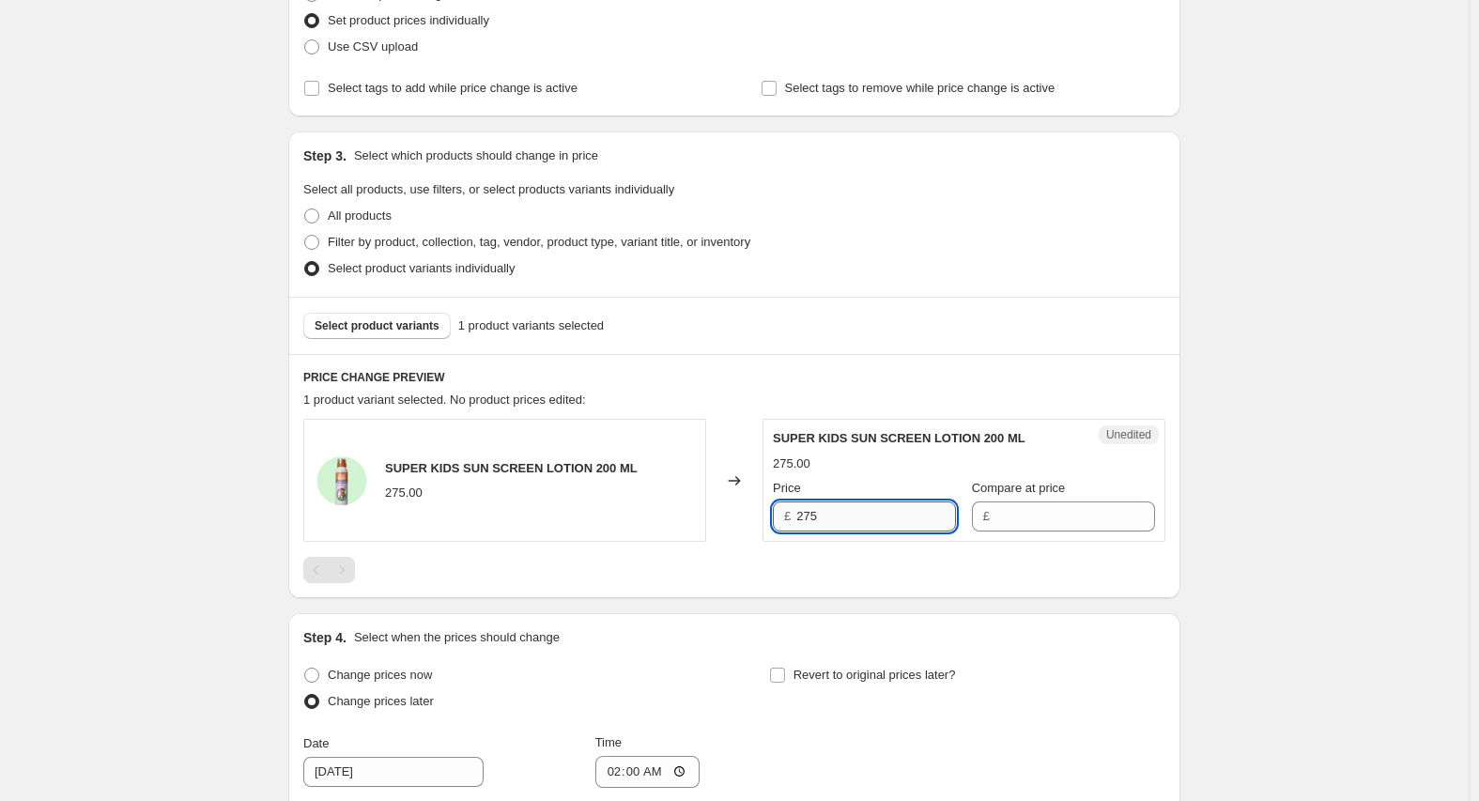
click at [843, 520] on input "275" at bounding box center [876, 516] width 160 height 30
drag, startPoint x: 843, startPoint y: 520, endPoint x: 710, endPoint y: 520, distance: 133.4
click at [732, 520] on div "SUPER KIDS SUN SCREEN LOTION 200 ML 275.00 Changed to Unedited SUPER KIDS SUN S…" at bounding box center [734, 480] width 862 height 123
click at [671, 562] on div at bounding box center [734, 570] width 862 height 26
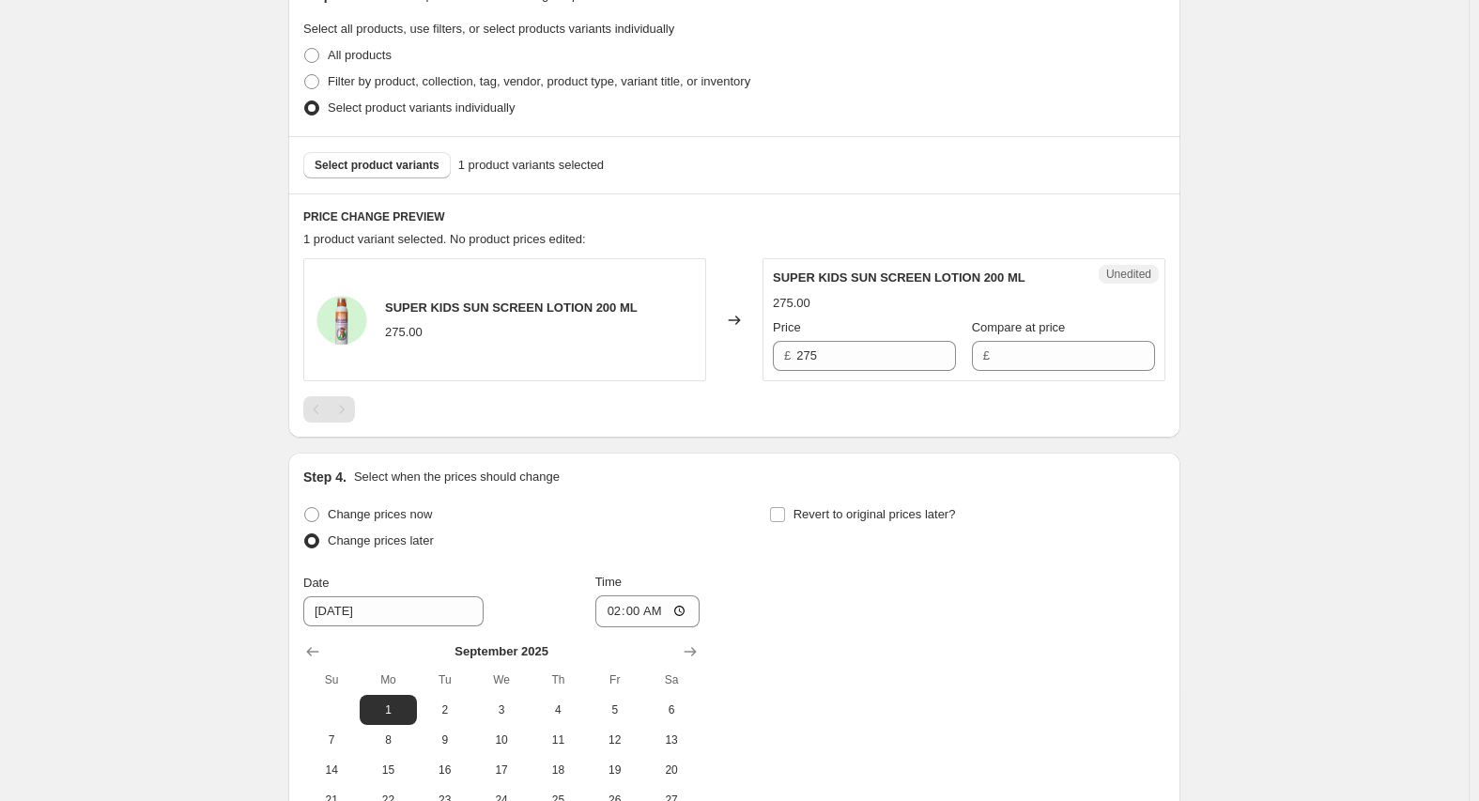
scroll to position [563, 0]
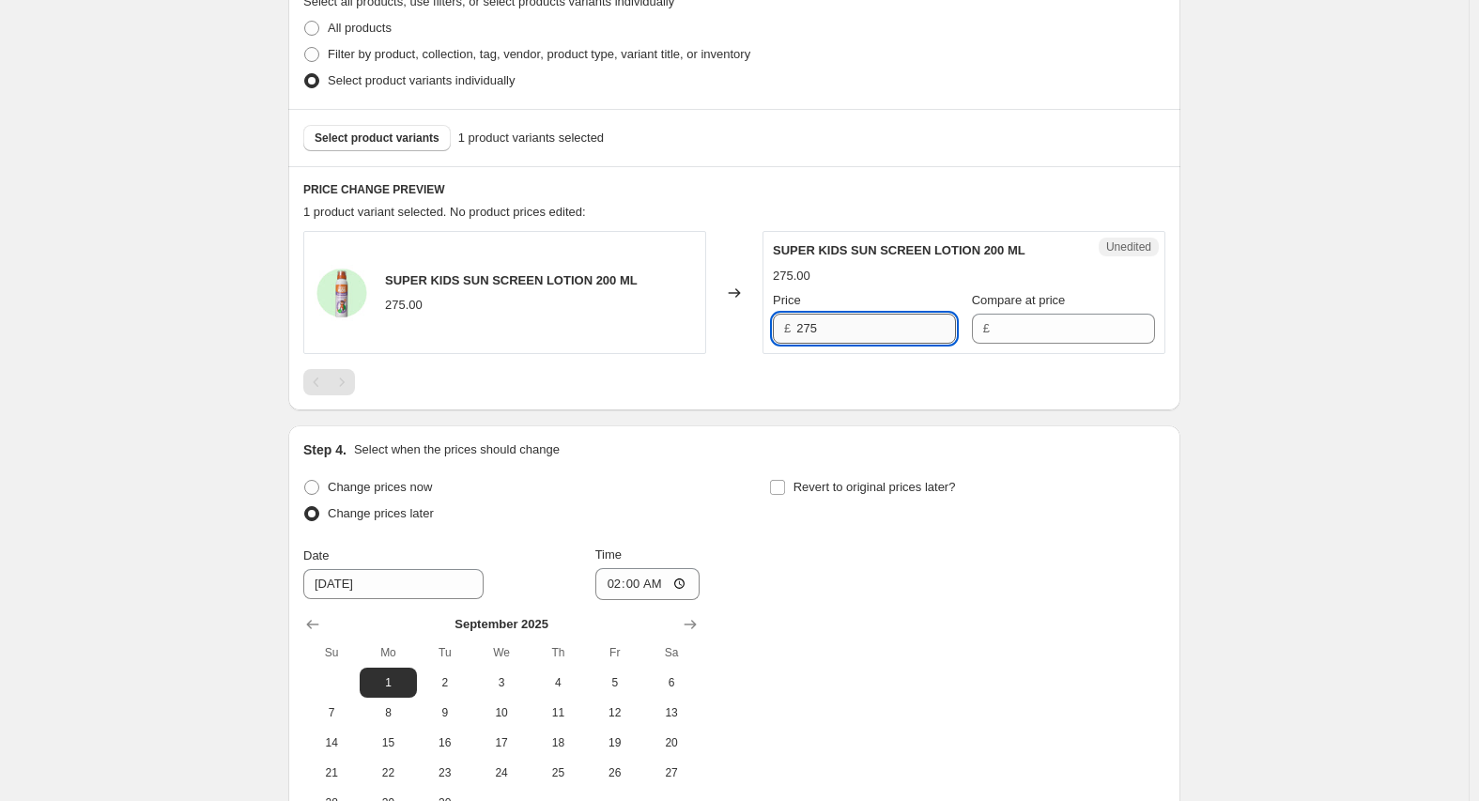
click at [876, 331] on input "275" at bounding box center [876, 329] width 160 height 30
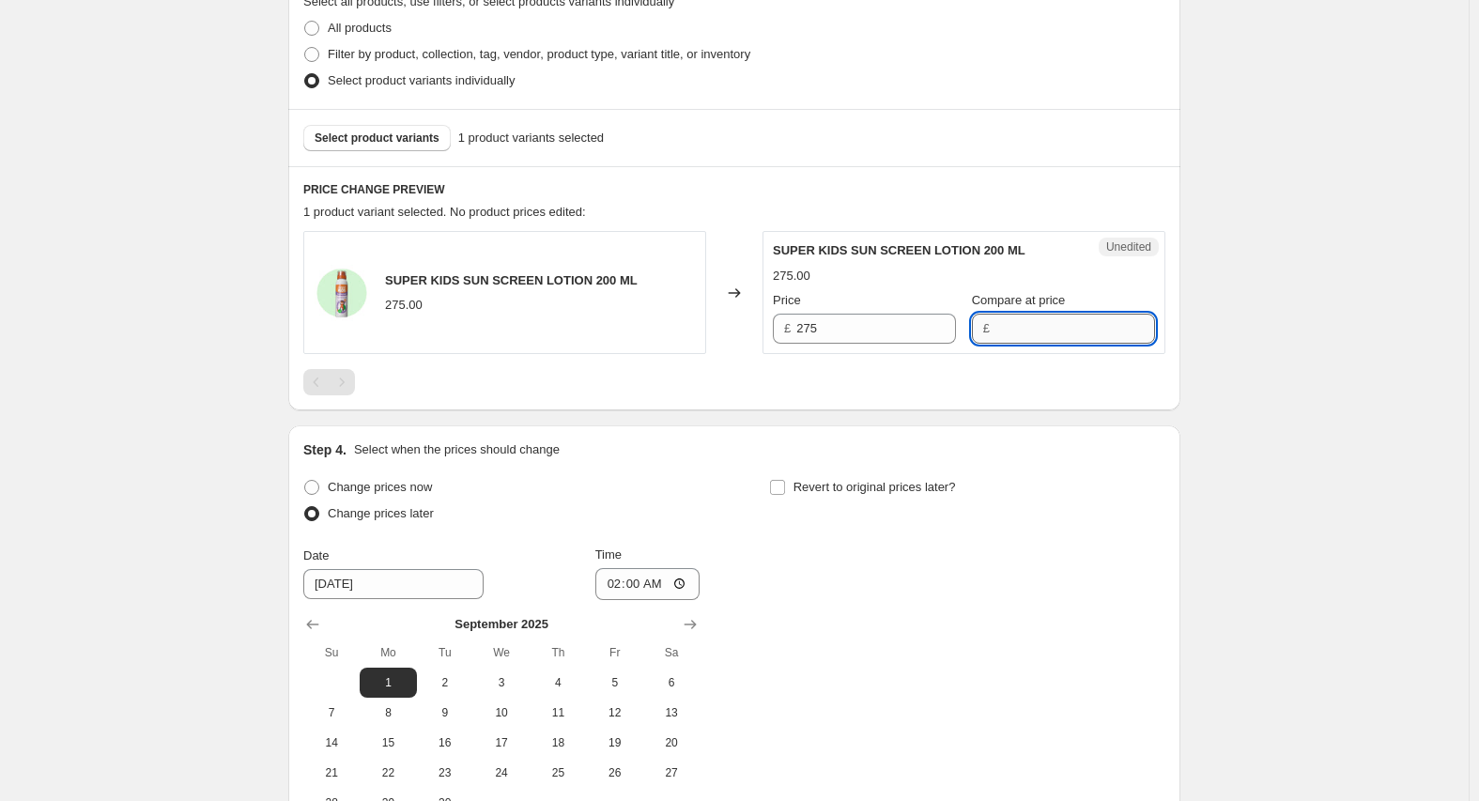
click at [1009, 338] on input "Compare at price" at bounding box center [1075, 329] width 160 height 30
paste input "275"
type input "275"
click at [979, 365] on div "SUPER KIDS SUN SCREEN LOTION 200 ML 275.00 Changed to Success Edited SUPER KIDS…" at bounding box center [734, 313] width 862 height 164
click at [885, 391] on div at bounding box center [734, 382] width 862 height 26
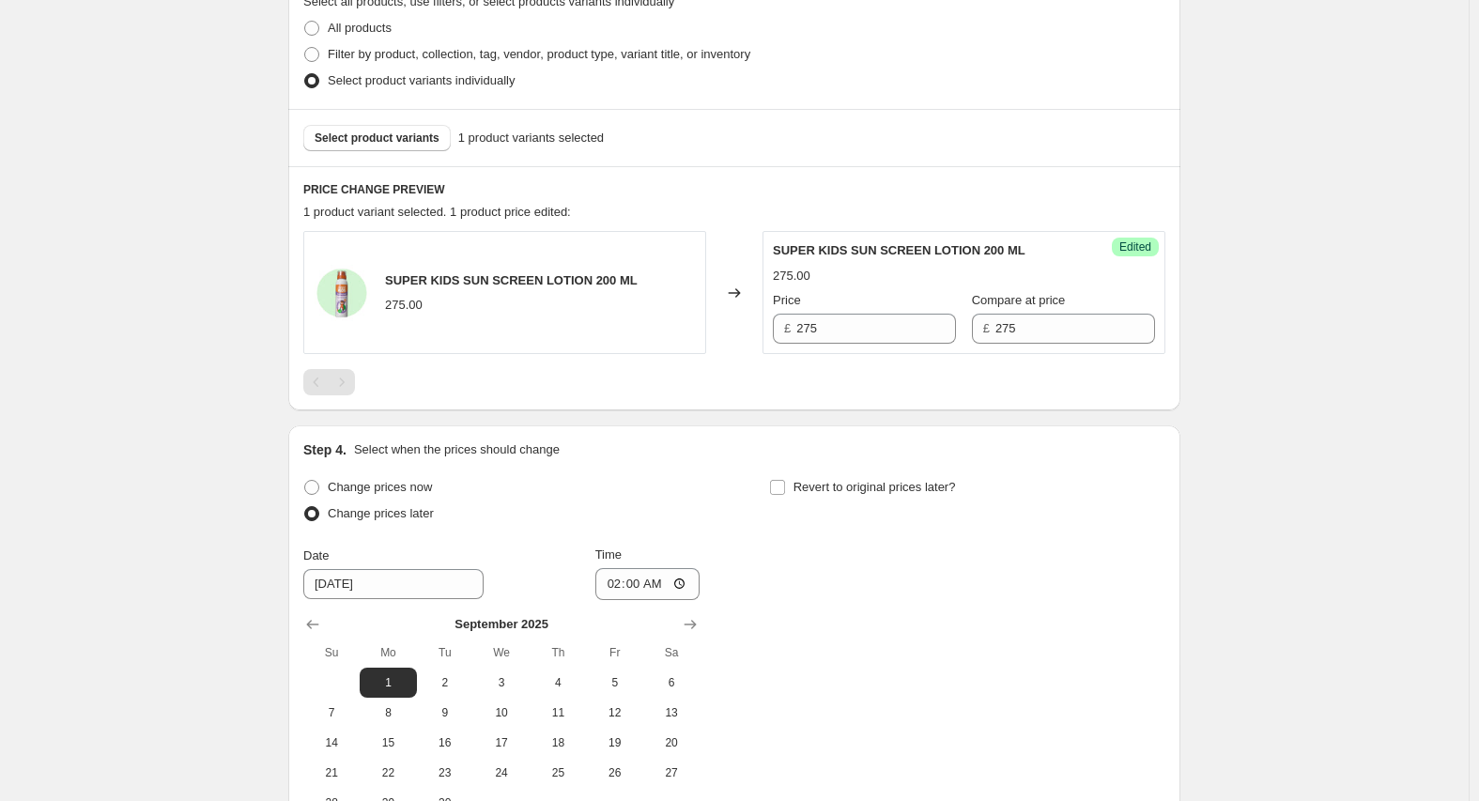
scroll to position [785, 0]
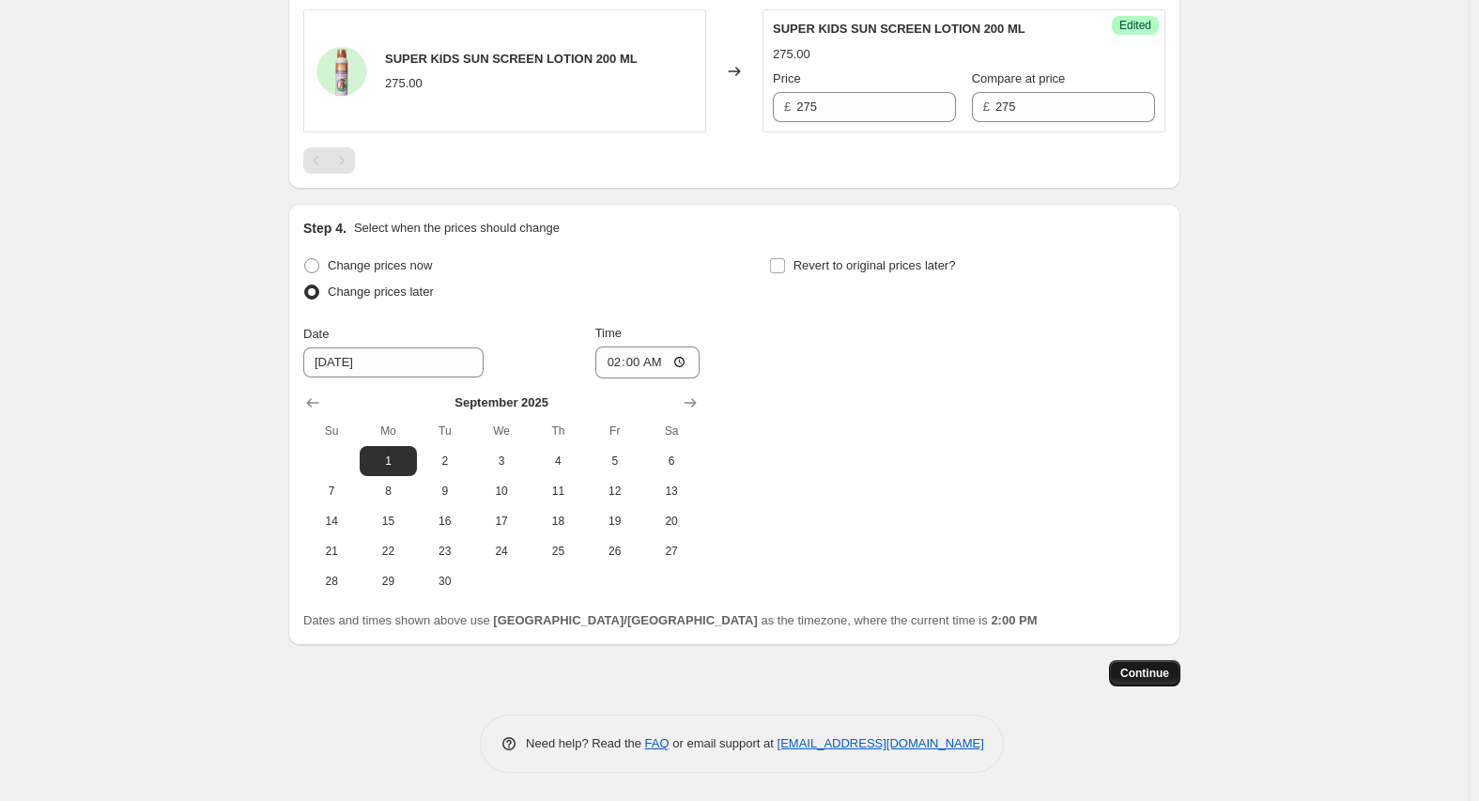
click at [1168, 679] on span "Continue" at bounding box center [1144, 673] width 49 height 15
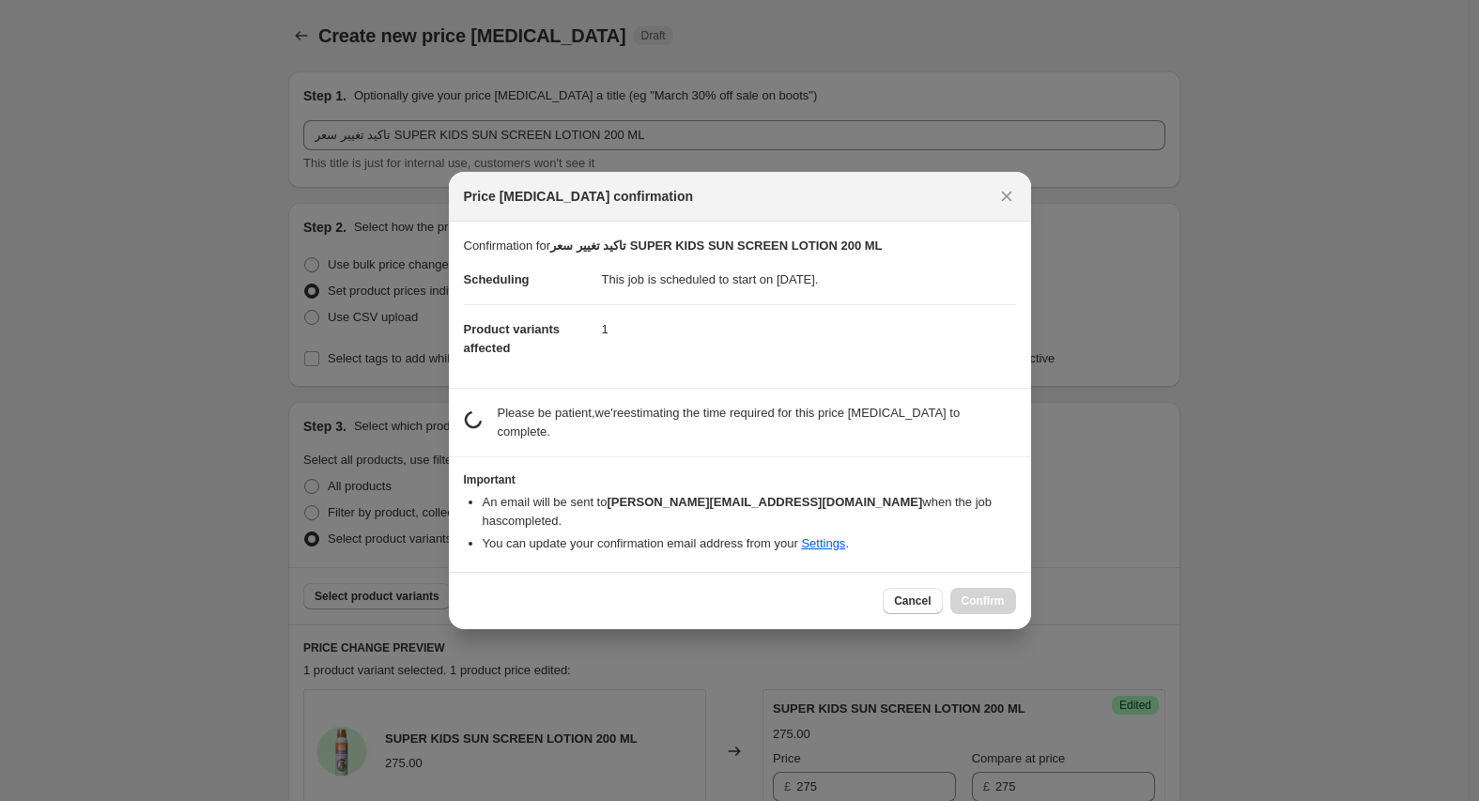
scroll to position [680, 0]
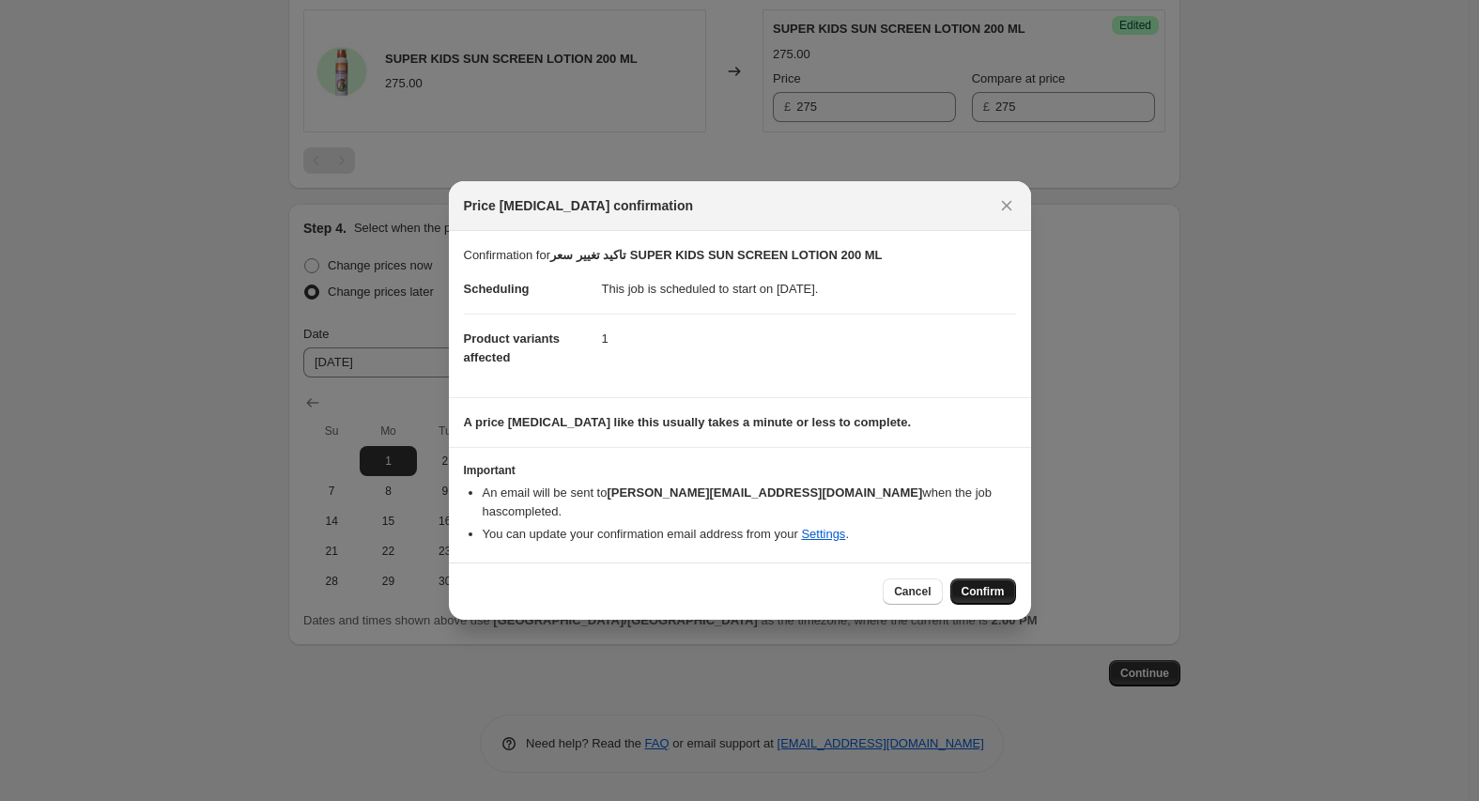
click at [972, 584] on span "Confirm" at bounding box center [983, 591] width 43 height 15
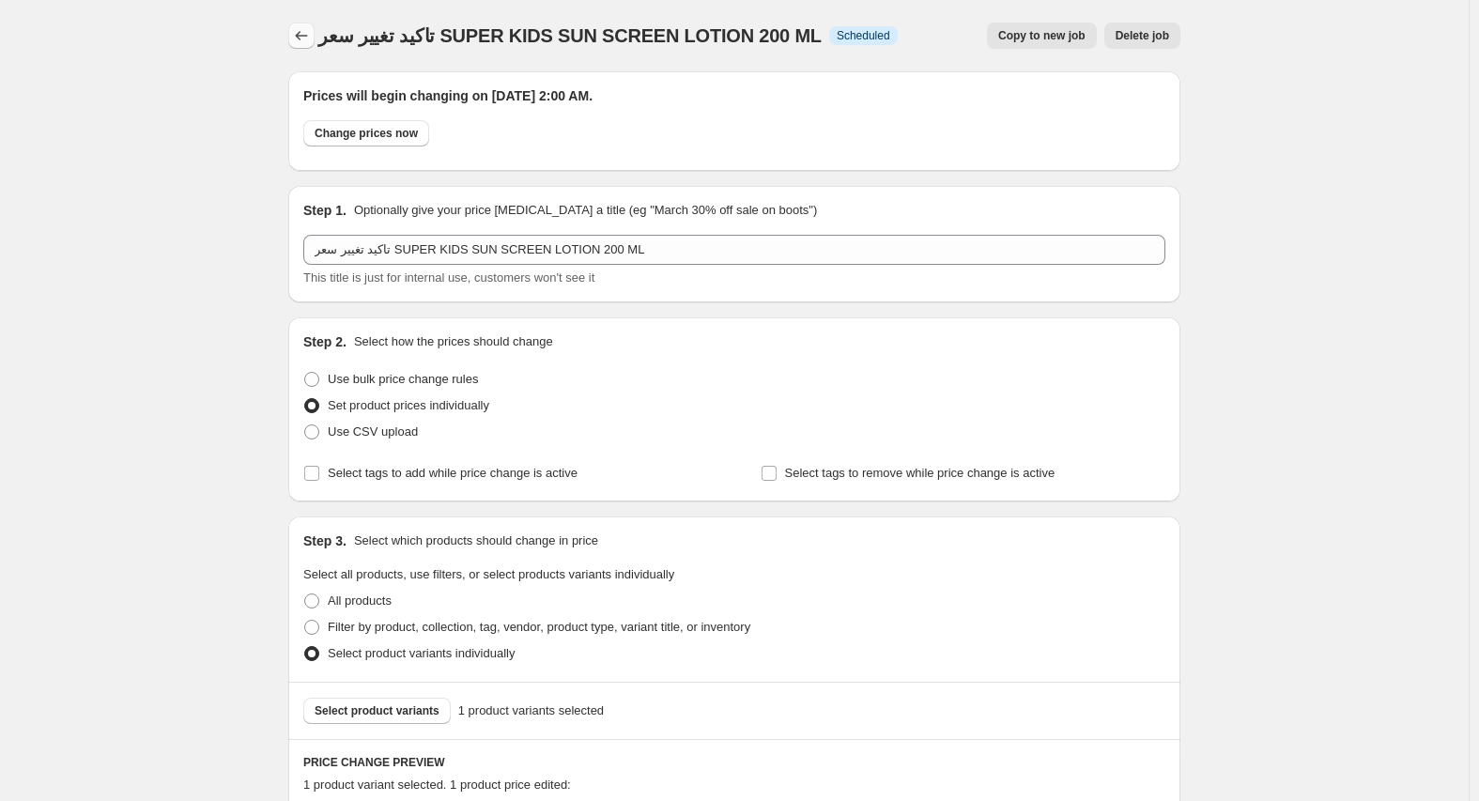
click at [315, 41] on button "Price change jobs" at bounding box center [301, 36] width 26 height 26
